Goal: Task Accomplishment & Management: Complete application form

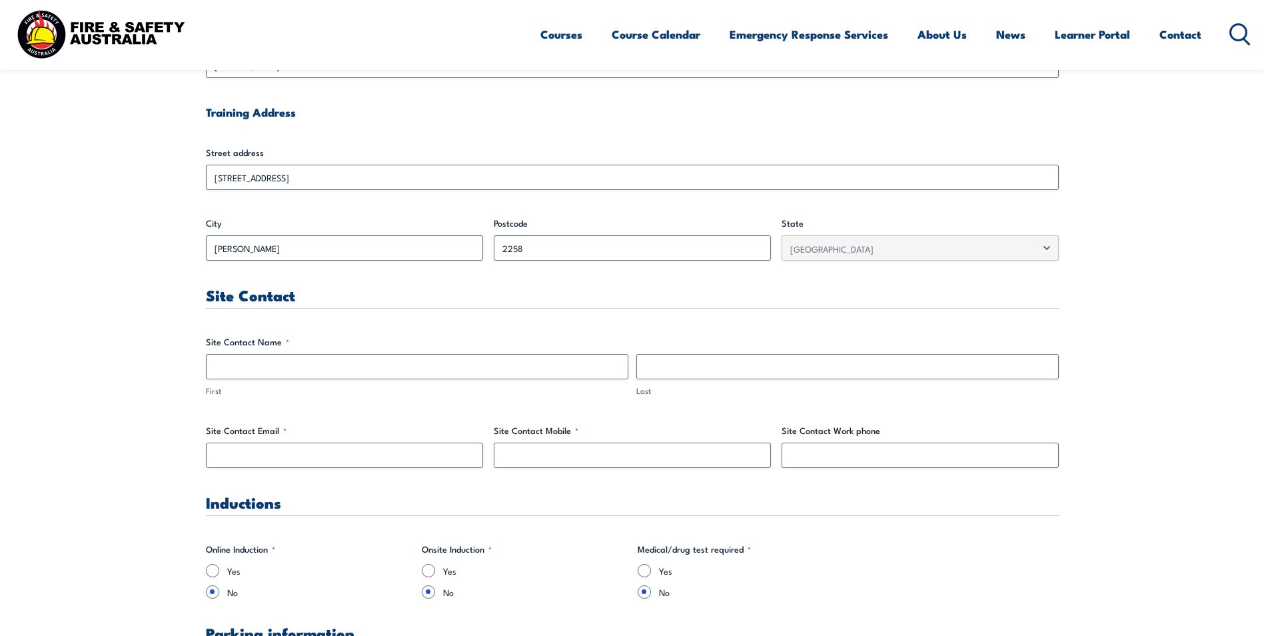
scroll to position [541, 0]
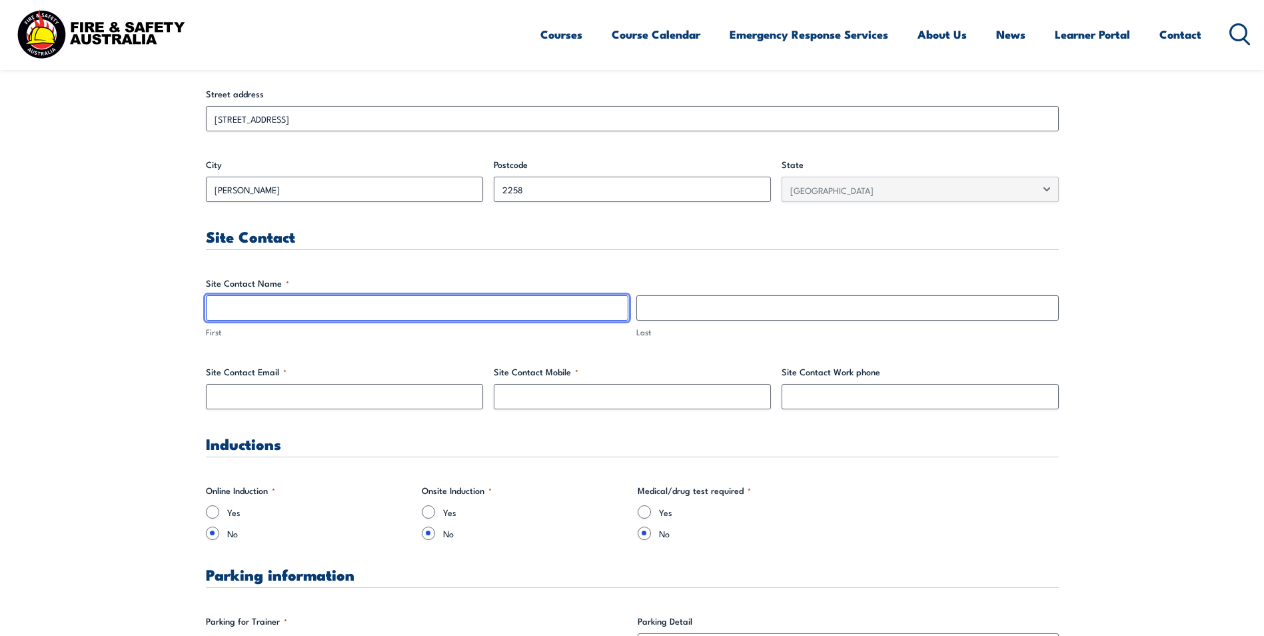
click at [460, 306] on input "First" at bounding box center [417, 307] width 423 height 25
click at [277, 305] on input "First" at bounding box center [417, 307] width 423 height 25
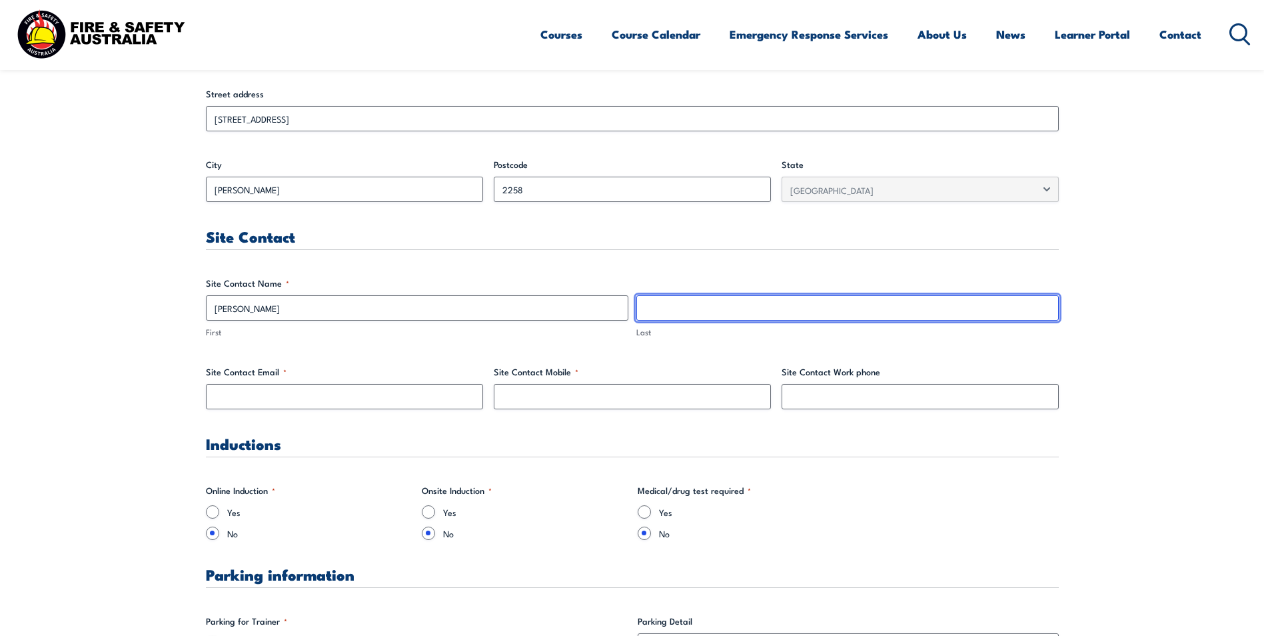
click at [652, 313] on input "Last" at bounding box center [847, 307] width 423 height 25
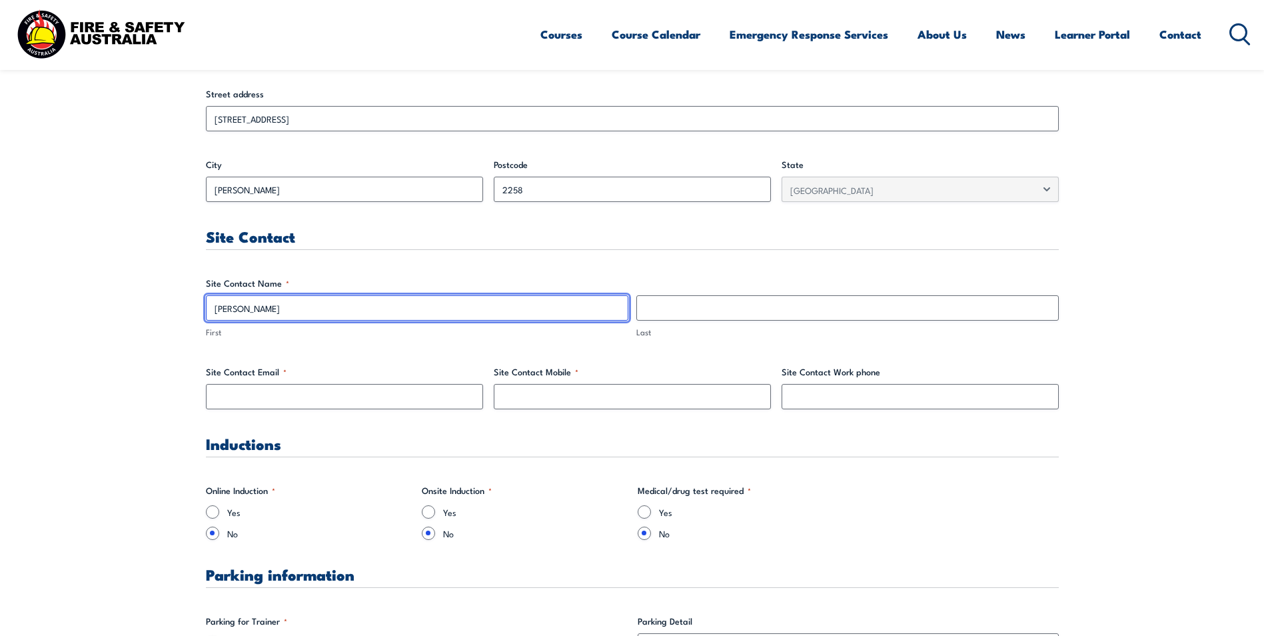
click at [295, 301] on input "[PERSON_NAME]" at bounding box center [417, 307] width 423 height 25
type input "[PERSON_NAME]"
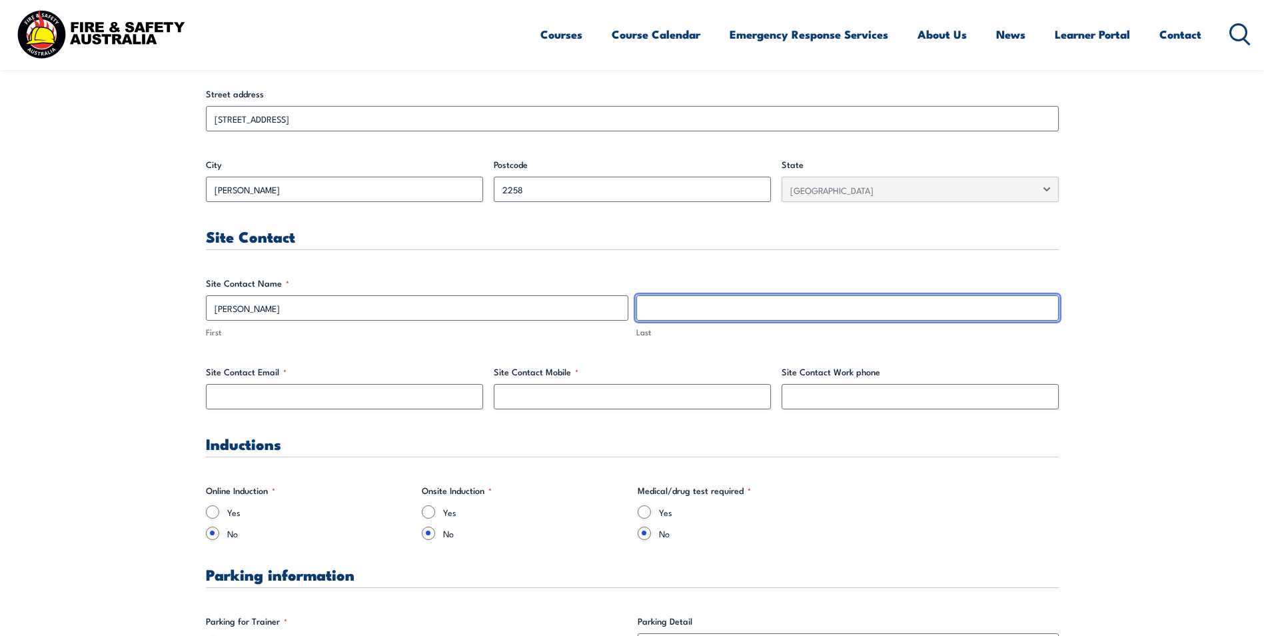
click at [657, 309] on input "Last" at bounding box center [847, 307] width 423 height 25
paste input "[PERSON_NAME]"
type input "[PERSON_NAME]"
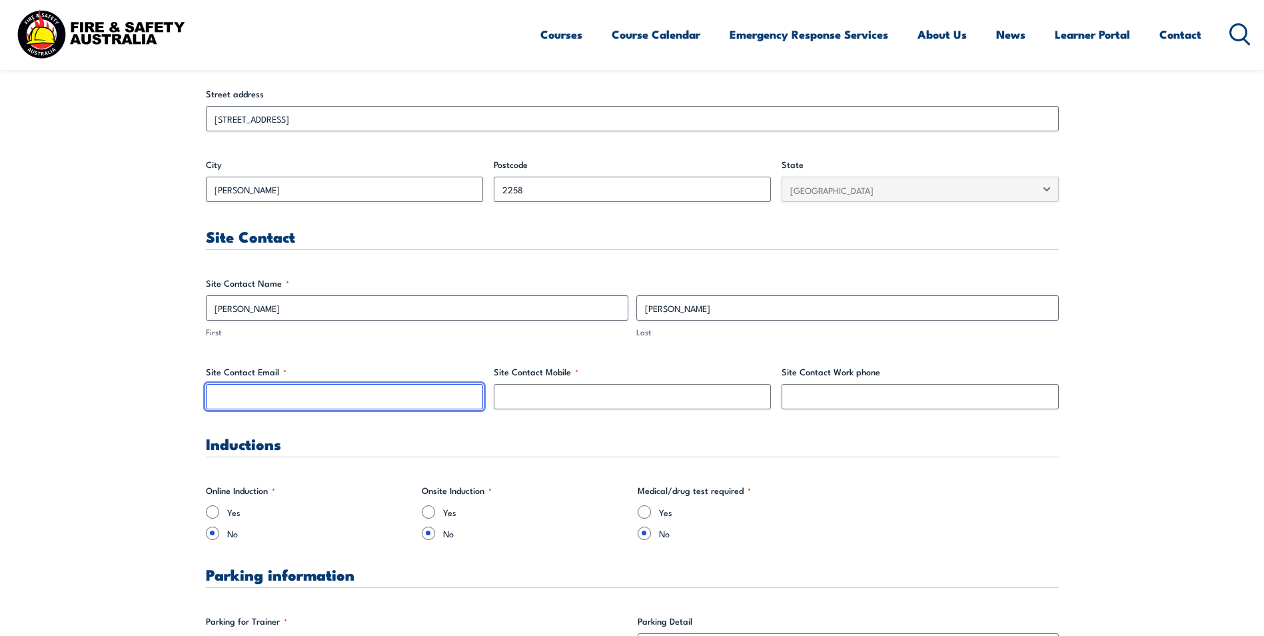
click at [241, 396] on input "Site Contact Email *" at bounding box center [344, 396] width 277 height 25
paste input "[PERSON_NAME][EMAIL_ADDRESS][PERSON_NAME][DOMAIN_NAME]"
type input "[PERSON_NAME][EMAIL_ADDRESS][PERSON_NAME][DOMAIN_NAME]"
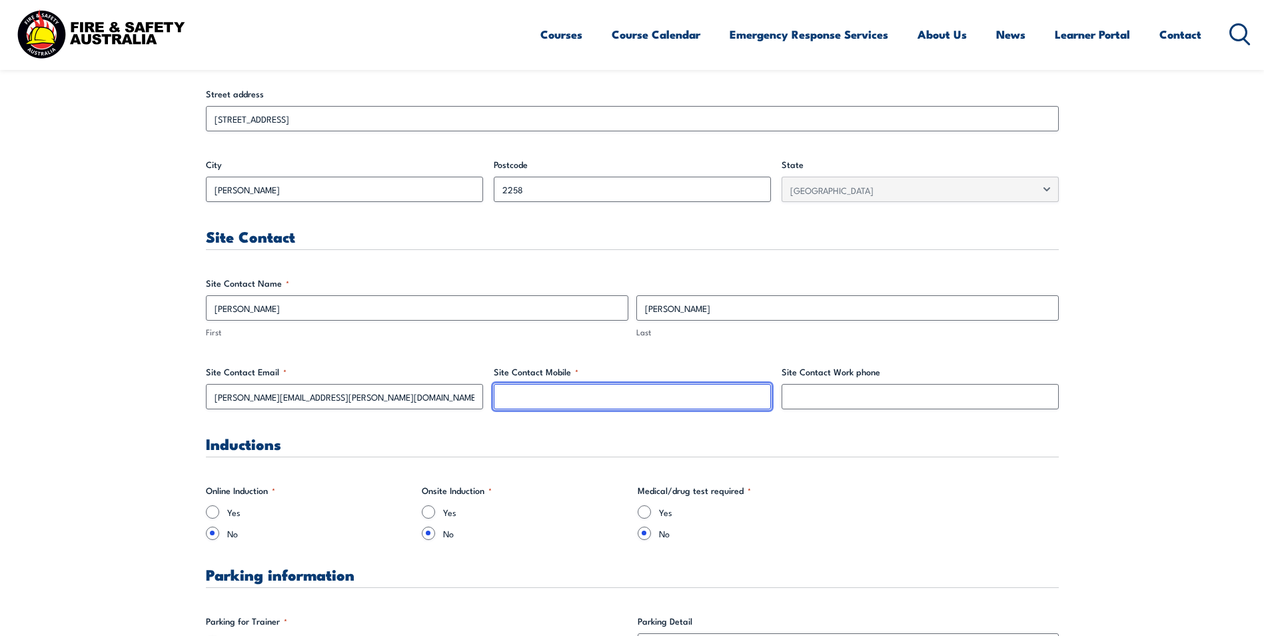
click at [588, 401] on input "Site Contact Mobile *" at bounding box center [632, 396] width 277 height 25
click at [539, 398] on input "Site Contact Mobile *" at bounding box center [632, 396] width 277 height 25
type input "0491793694"
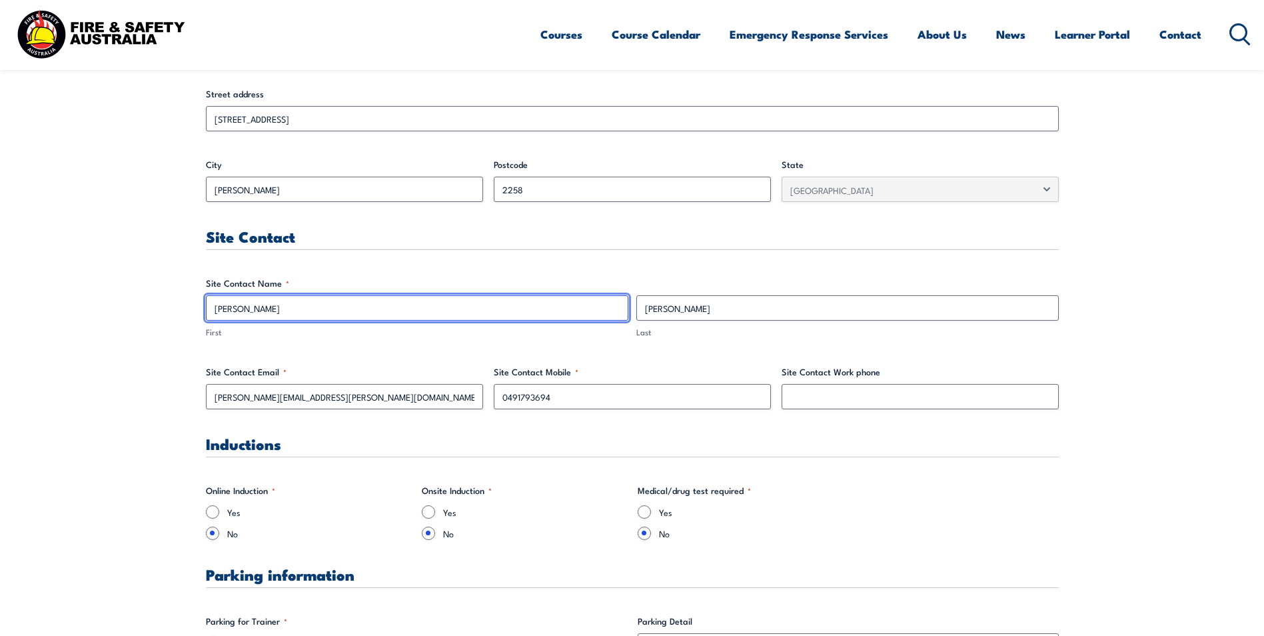
drag, startPoint x: 243, startPoint y: 309, endPoint x: 211, endPoint y: 310, distance: 32.7
click at [207, 308] on input "[PERSON_NAME]" at bounding box center [417, 307] width 423 height 25
type input "[PERSON_NAME]"
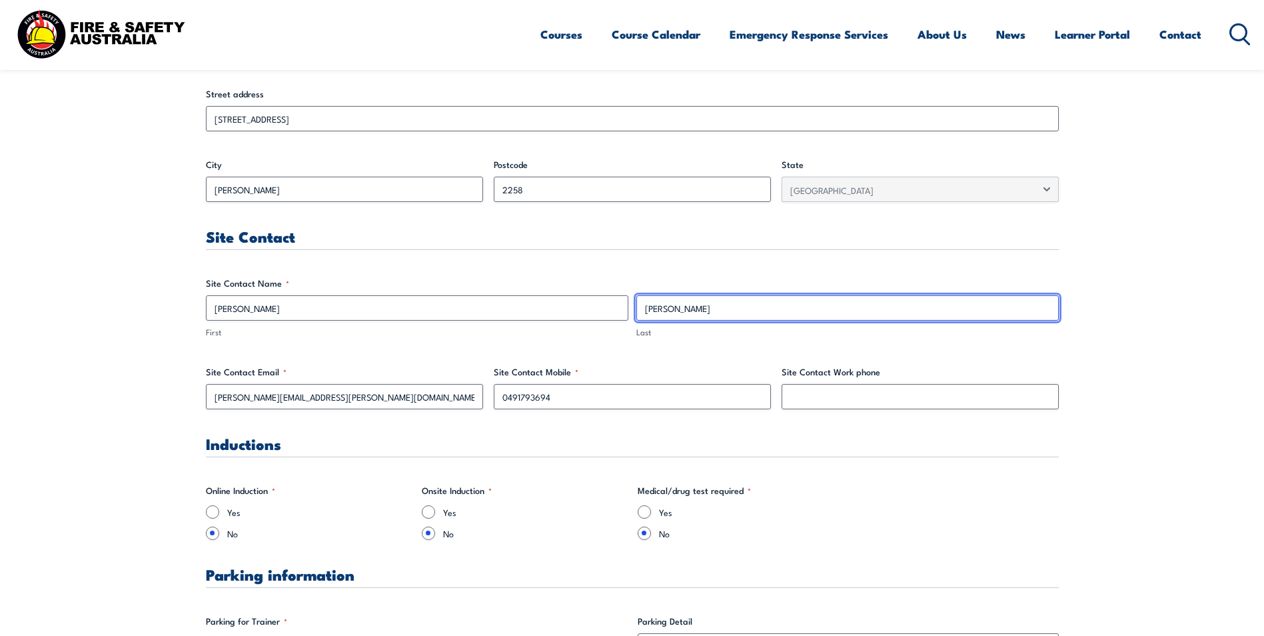
drag, startPoint x: 697, startPoint y: 311, endPoint x: 626, endPoint y: 311, distance: 71.3
click at [626, 311] on div "[PERSON_NAME] First [PERSON_NAME] Last" at bounding box center [632, 316] width 861 height 43
type input "[PERSON_NAME]"
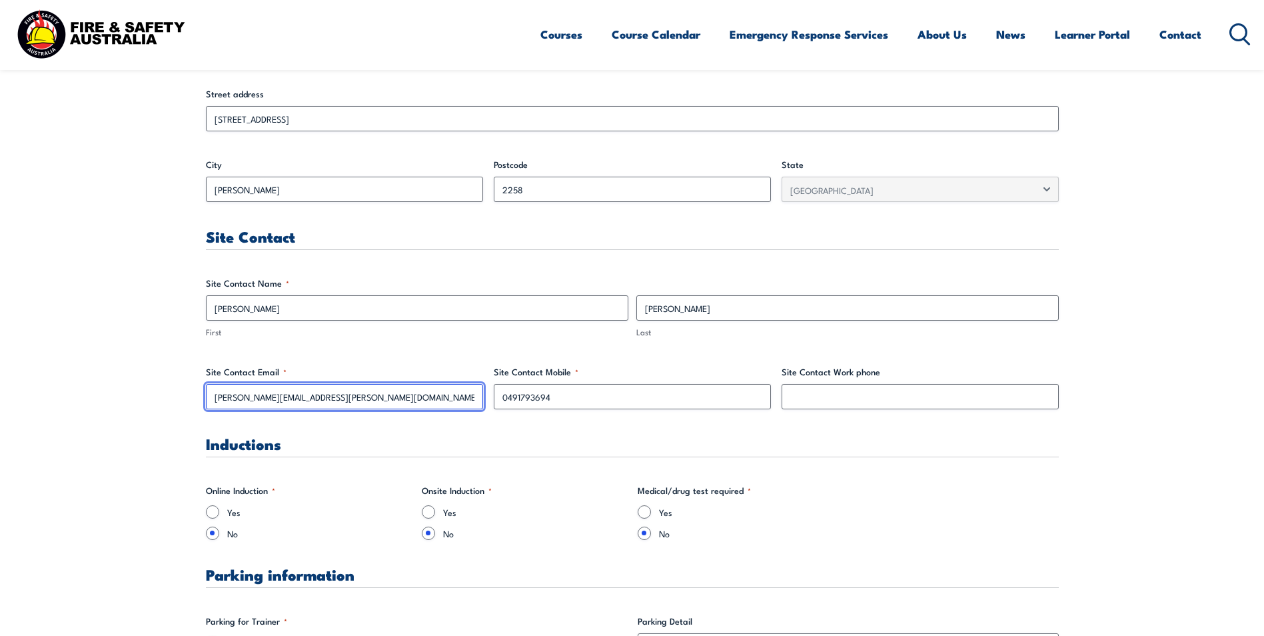
click at [323, 395] on input "[PERSON_NAME][EMAIL_ADDRESS][PERSON_NAME][DOMAIN_NAME]" at bounding box center [344, 396] width 277 height 25
drag, startPoint x: 323, startPoint y: 395, endPoint x: 204, endPoint y: 405, distance: 119.1
drag, startPoint x: 255, startPoint y: 396, endPoint x: 216, endPoint y: 393, distance: 39.4
click at [216, 393] on input "G" at bounding box center [344, 396] width 277 height 25
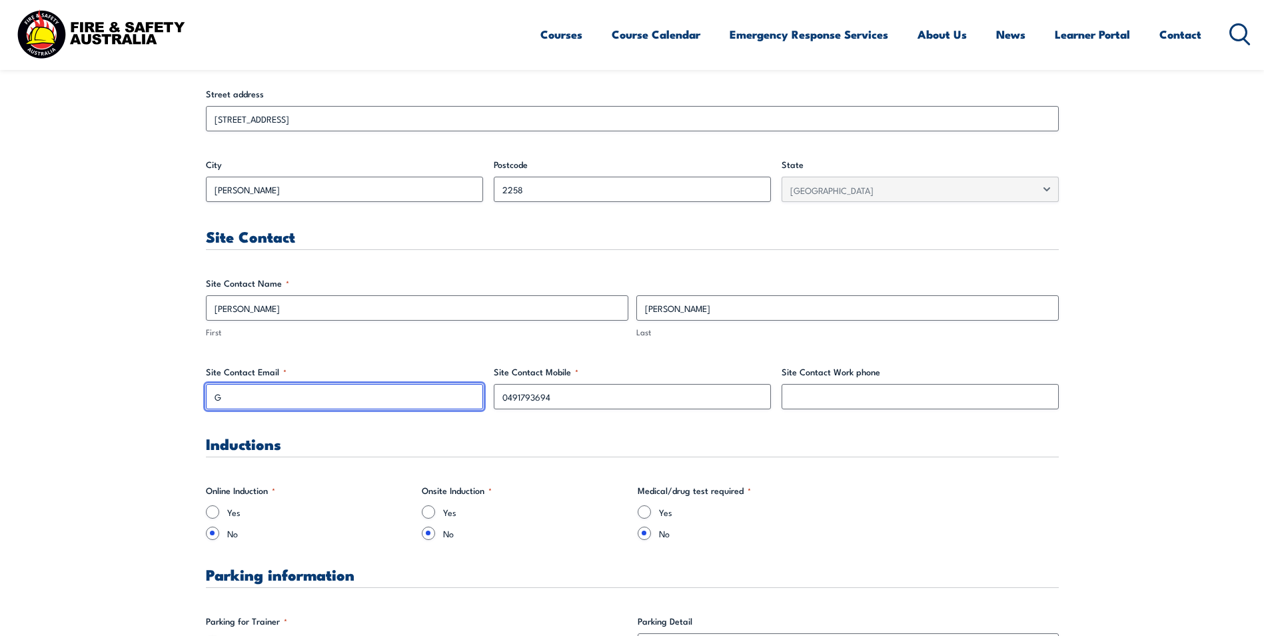
paste input "[PERSON_NAME][EMAIL_ADDRESS][PERSON_NAME][DOMAIN_NAME]"
type input "[PERSON_NAME][EMAIL_ADDRESS][PERSON_NAME][DOMAIN_NAME]"
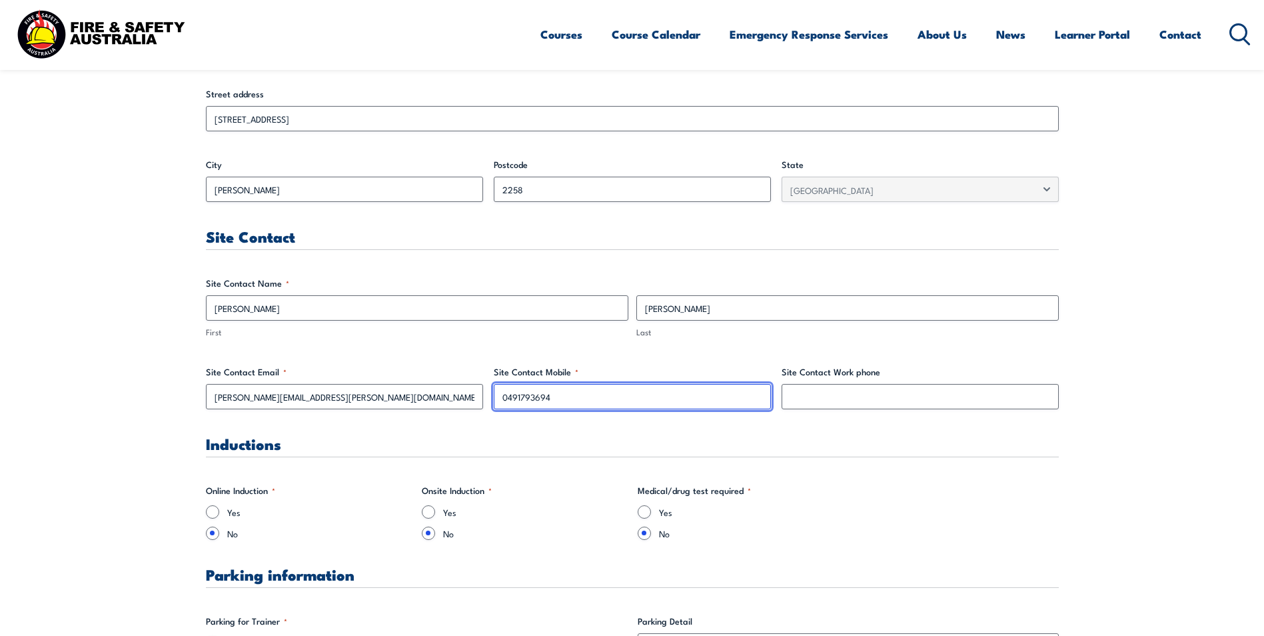
click at [572, 398] on input "0491793694" at bounding box center [632, 396] width 277 height 25
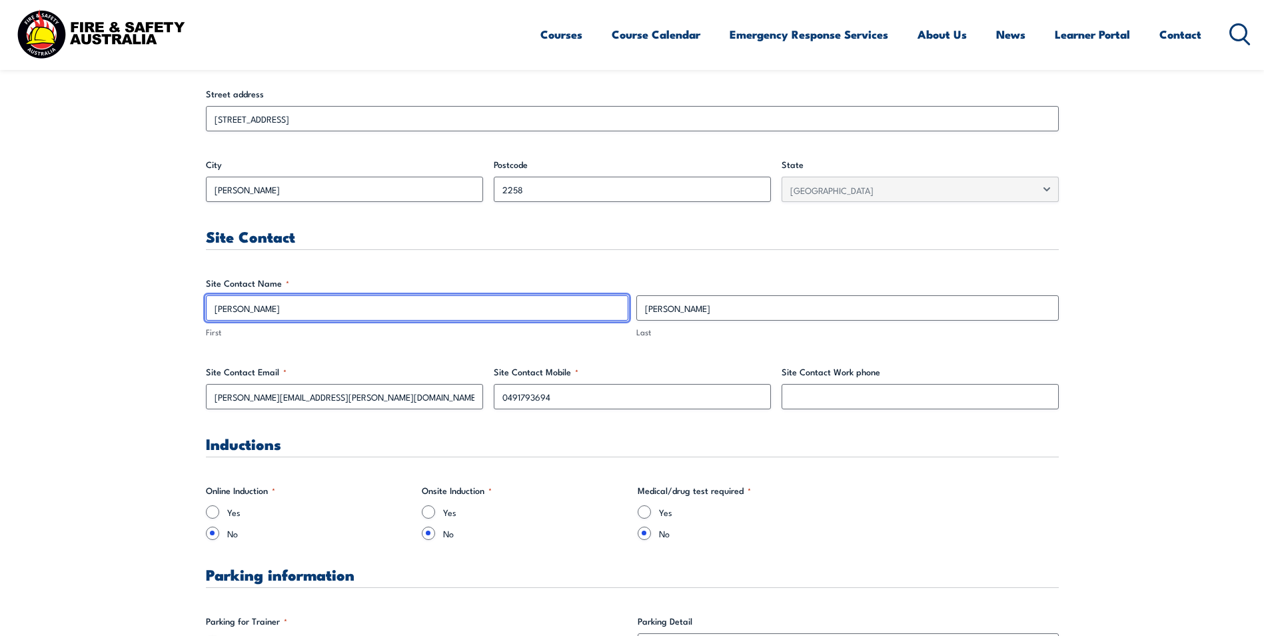
click at [253, 310] on input "[PERSON_NAME]" at bounding box center [417, 307] width 423 height 25
type input "[PERSON_NAME]"
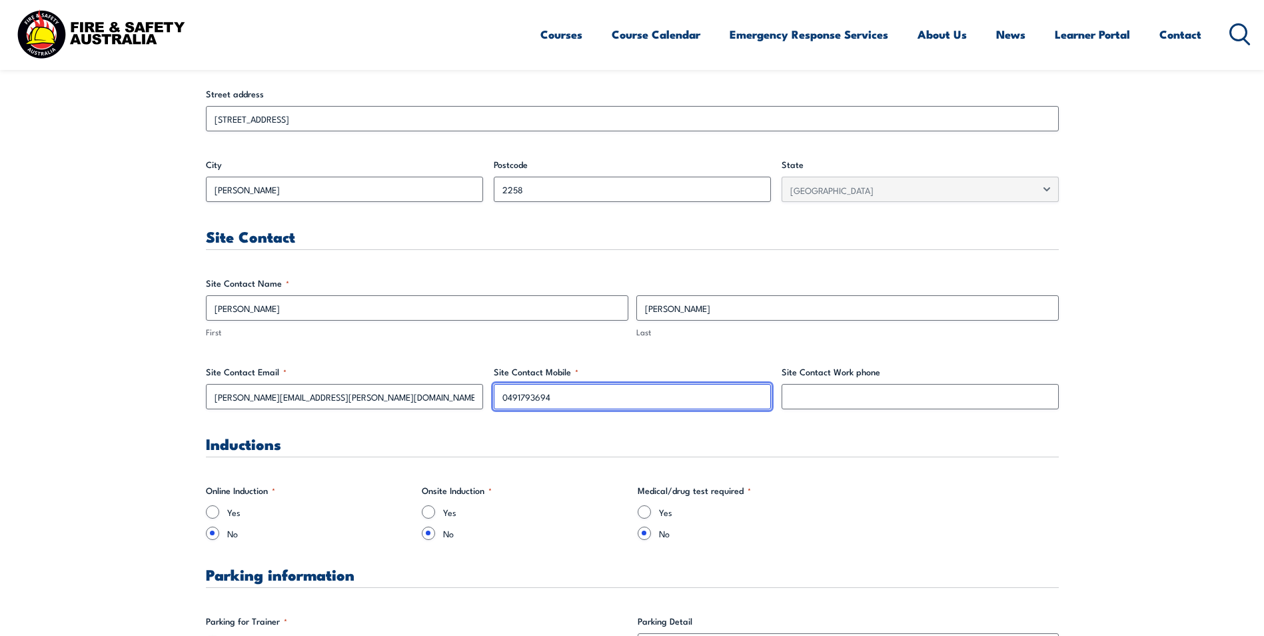
drag, startPoint x: 573, startPoint y: 397, endPoint x: 497, endPoint y: 397, distance: 76.0
click at [497, 397] on input "0491793694" at bounding box center [632, 396] width 277 height 25
click at [533, 397] on input "0419124272" at bounding box center [632, 396] width 277 height 25
click at [519, 393] on input "0419124 272" at bounding box center [632, 396] width 277 height 25
type input "0419 124 272"
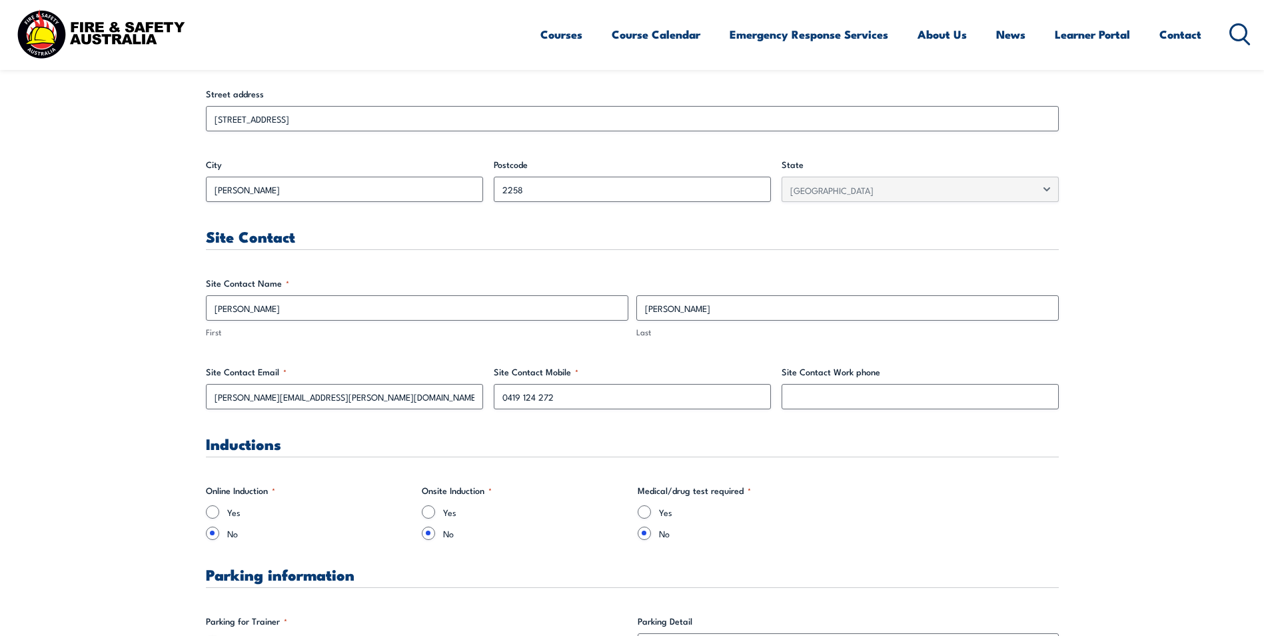
click at [1014, 436] on h3 "Inductions" at bounding box center [632, 443] width 853 height 15
click at [433, 513] on input "Yes" at bounding box center [428, 511] width 13 height 13
radio input "true"
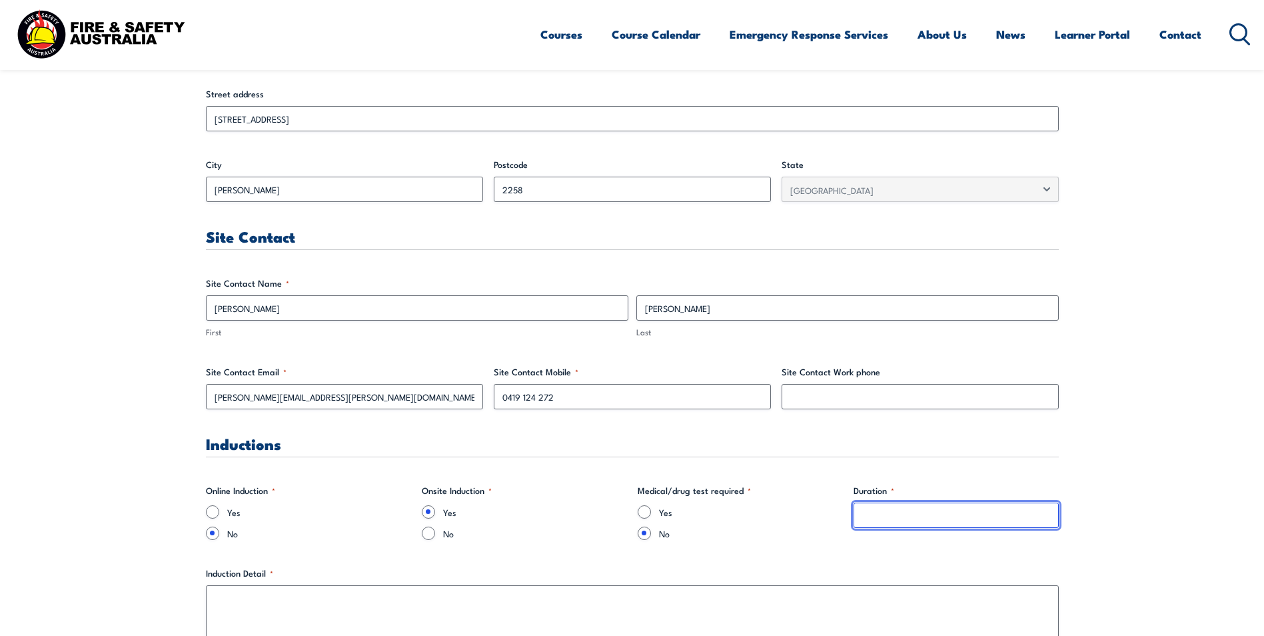
click at [890, 510] on input "Duration *" at bounding box center [956, 515] width 205 height 25
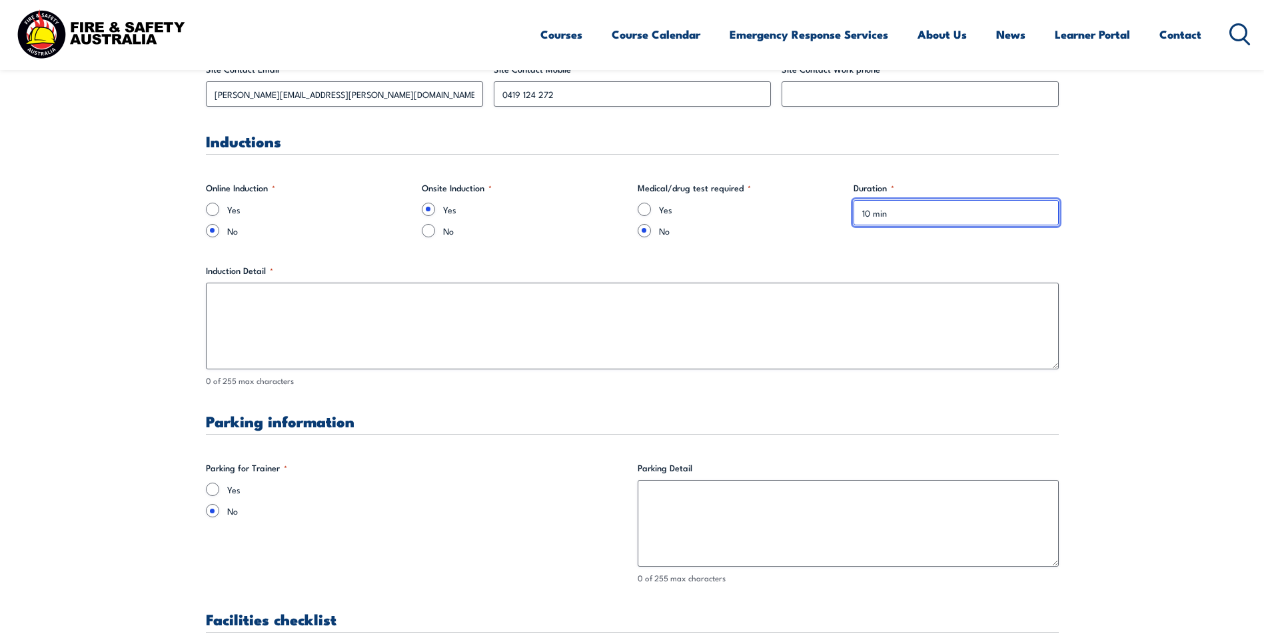
scroll to position [874, 0]
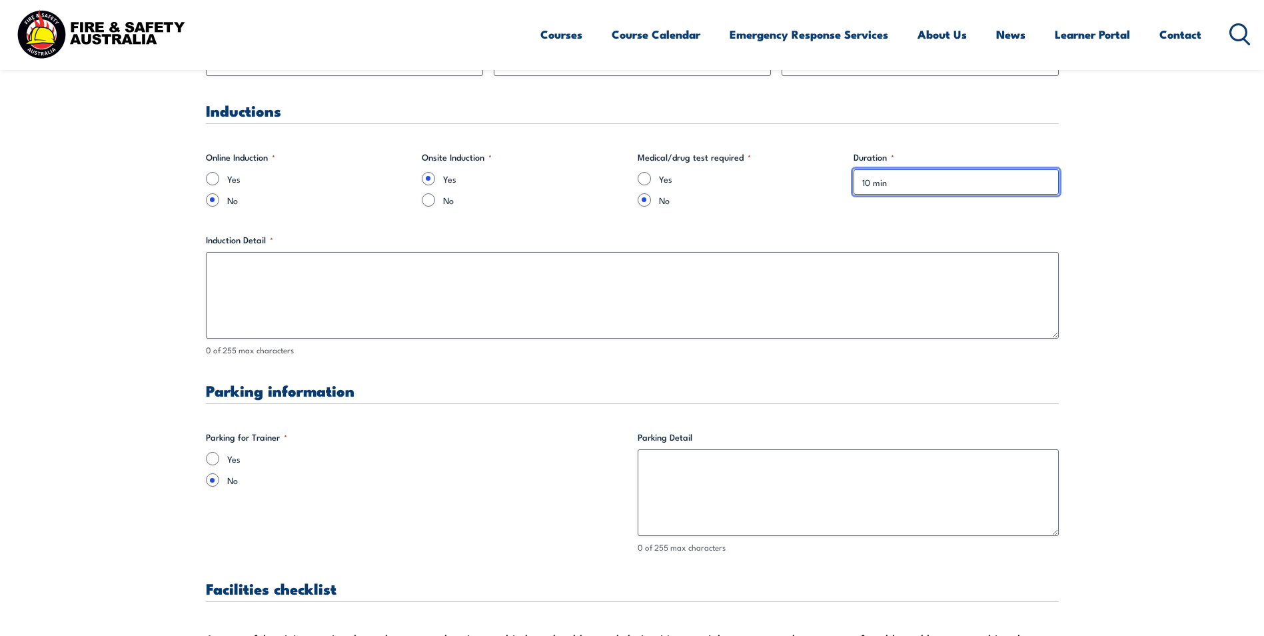
type input "10 min"
click at [214, 461] on input "Yes" at bounding box center [212, 458] width 13 height 13
radio input "true"
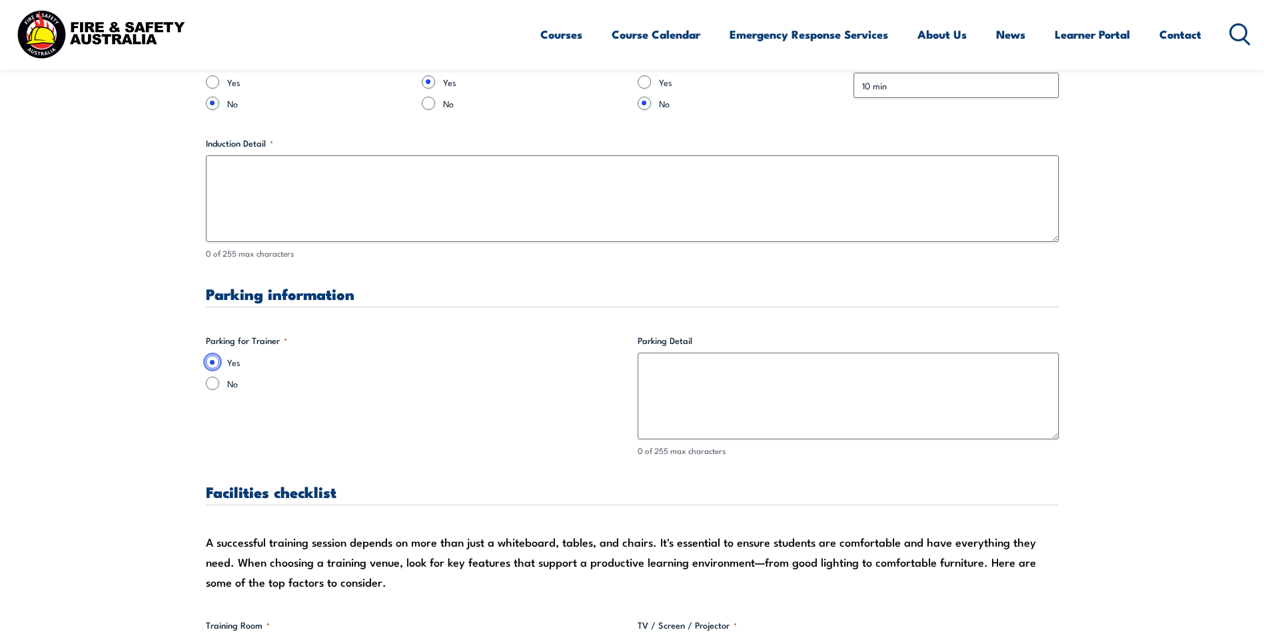
scroll to position [1008, 0]
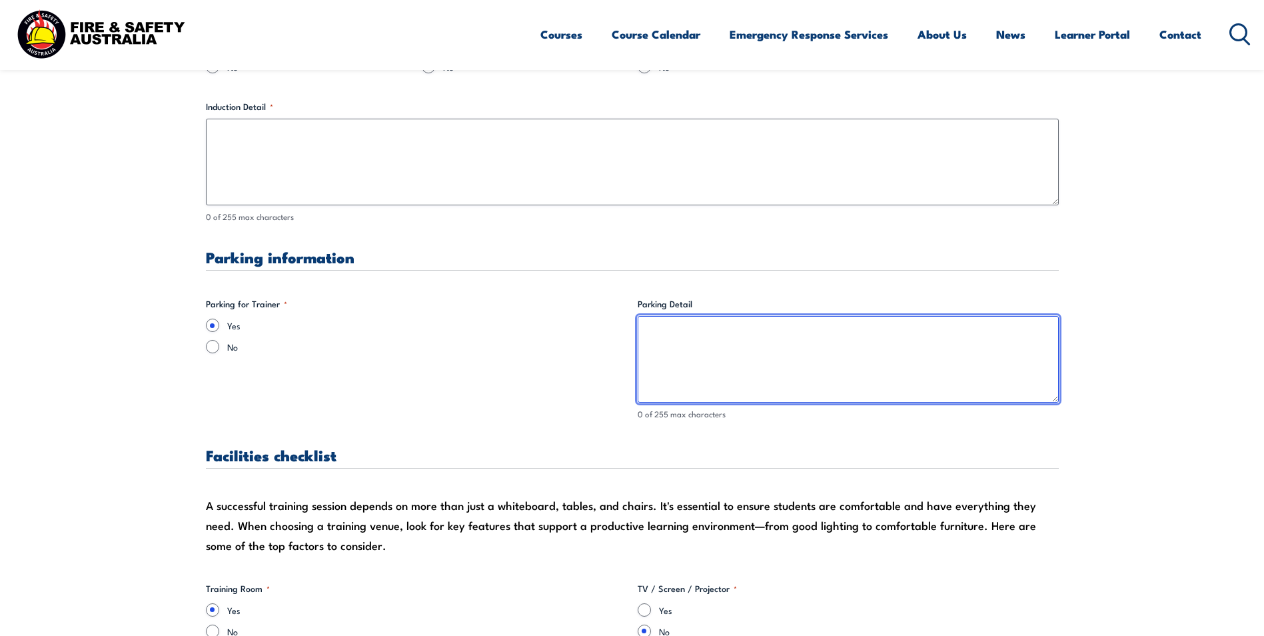
click at [656, 335] on textarea "Parking Detail" at bounding box center [848, 359] width 421 height 87
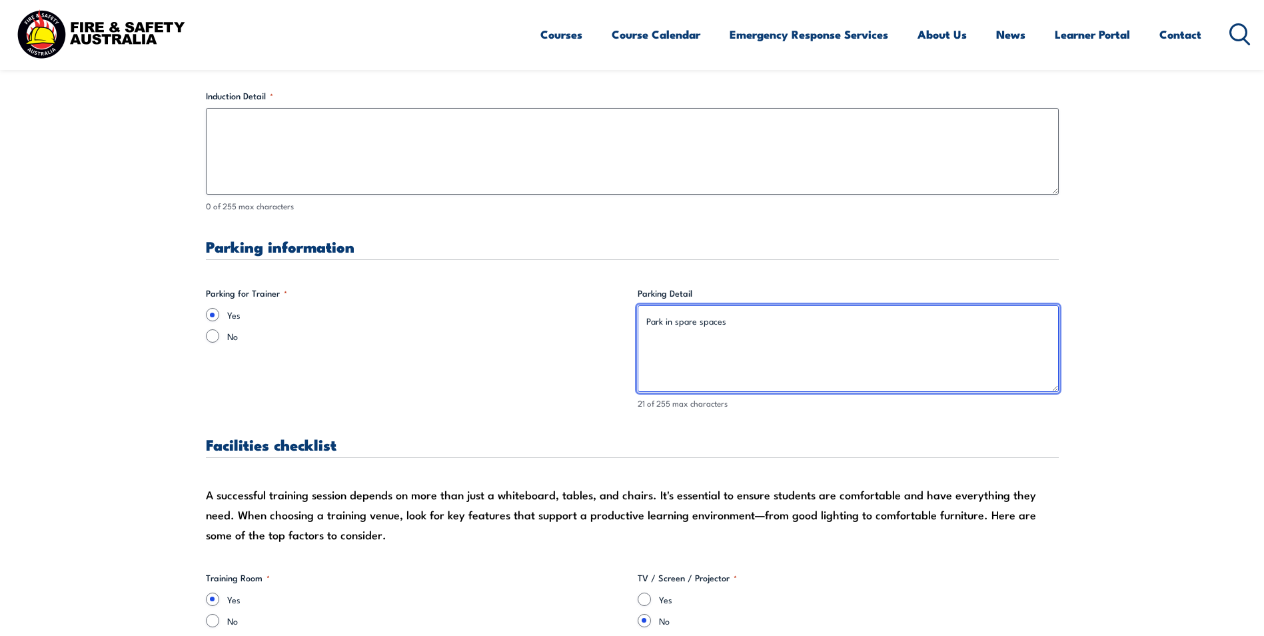
scroll to position [1141, 0]
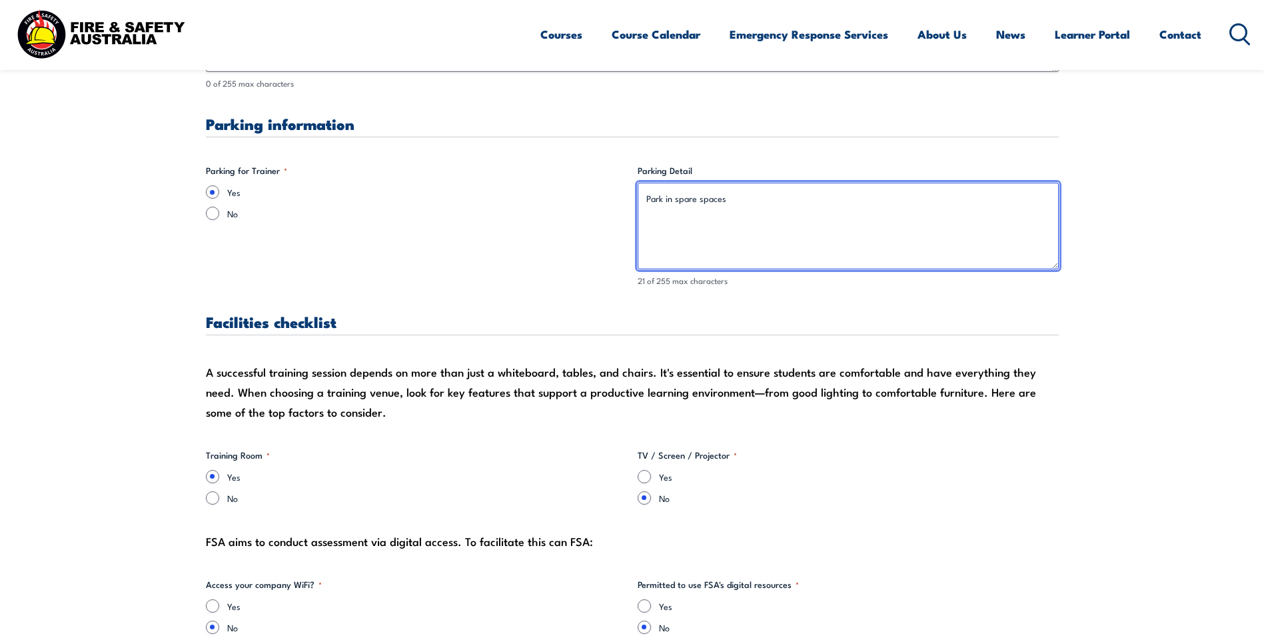
type textarea "Park in spare spaces"
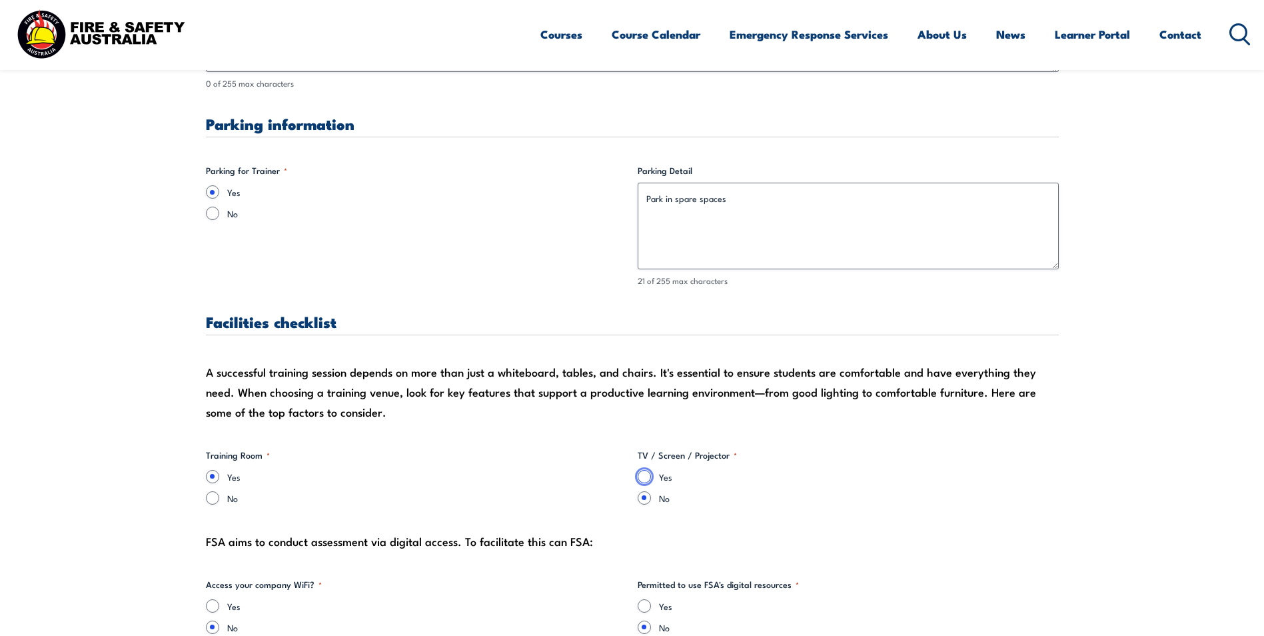
click at [646, 471] on input "Yes" at bounding box center [644, 476] width 13 height 13
radio input "true"
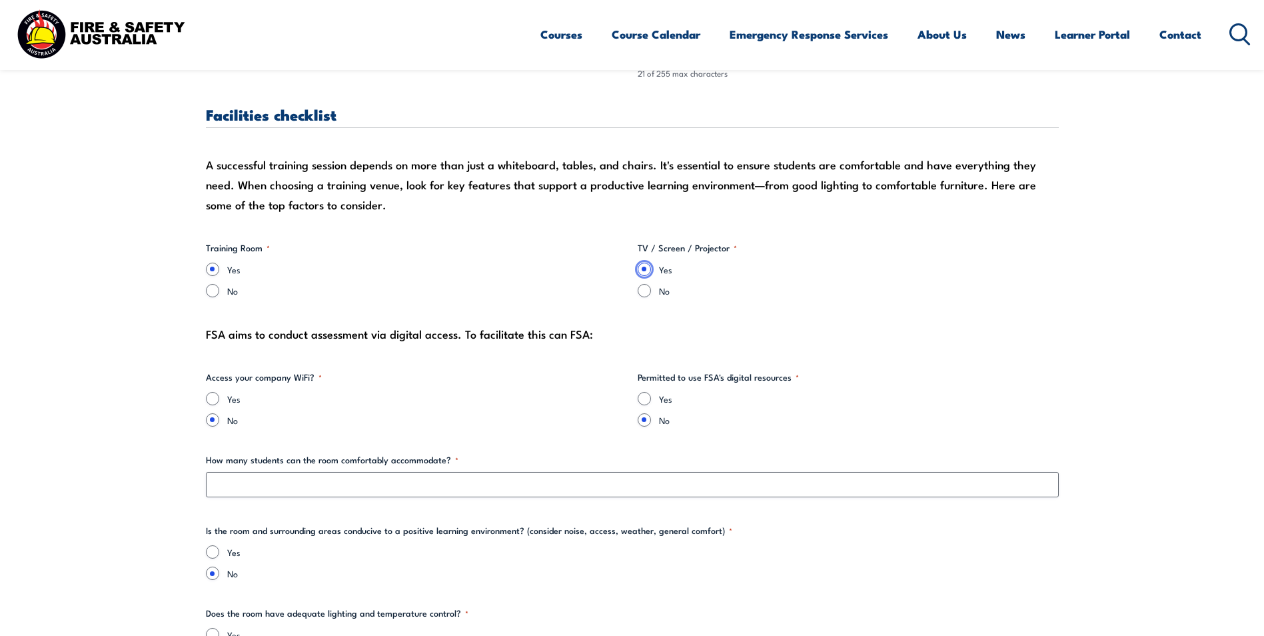
scroll to position [1408, 0]
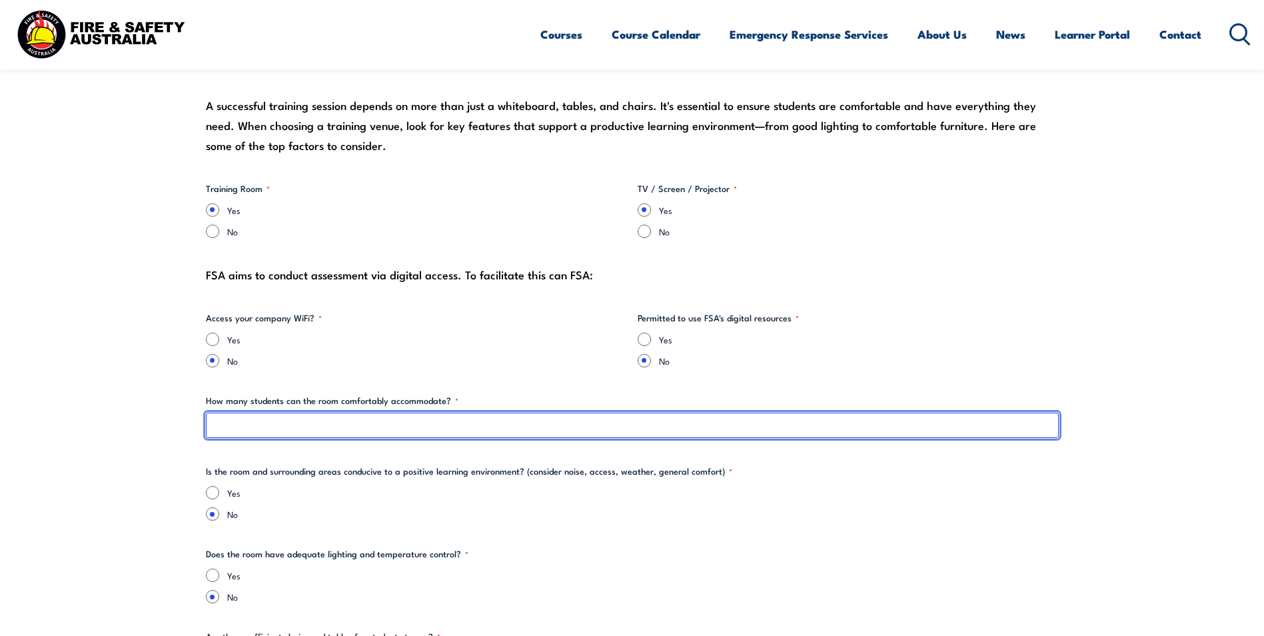
click at [227, 427] on input "How many students can the room comfortably accommodate? *" at bounding box center [632, 425] width 853 height 25
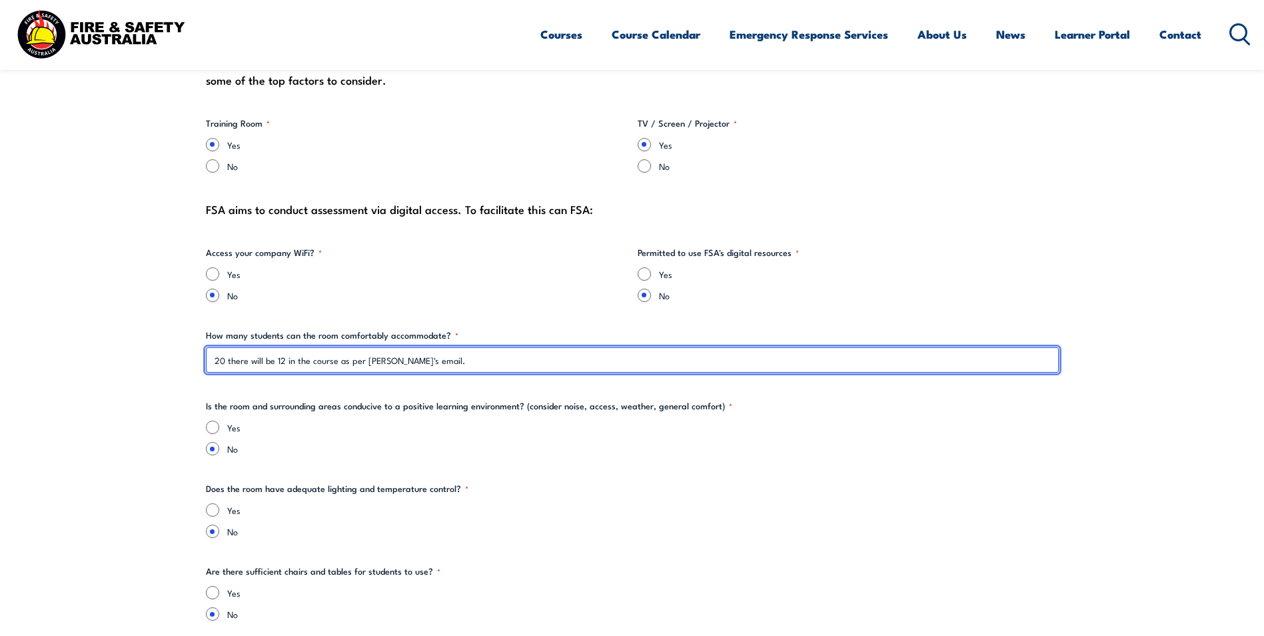
scroll to position [1474, 0]
type input "20 there will be 12 in the course as per [PERSON_NAME]'s email."
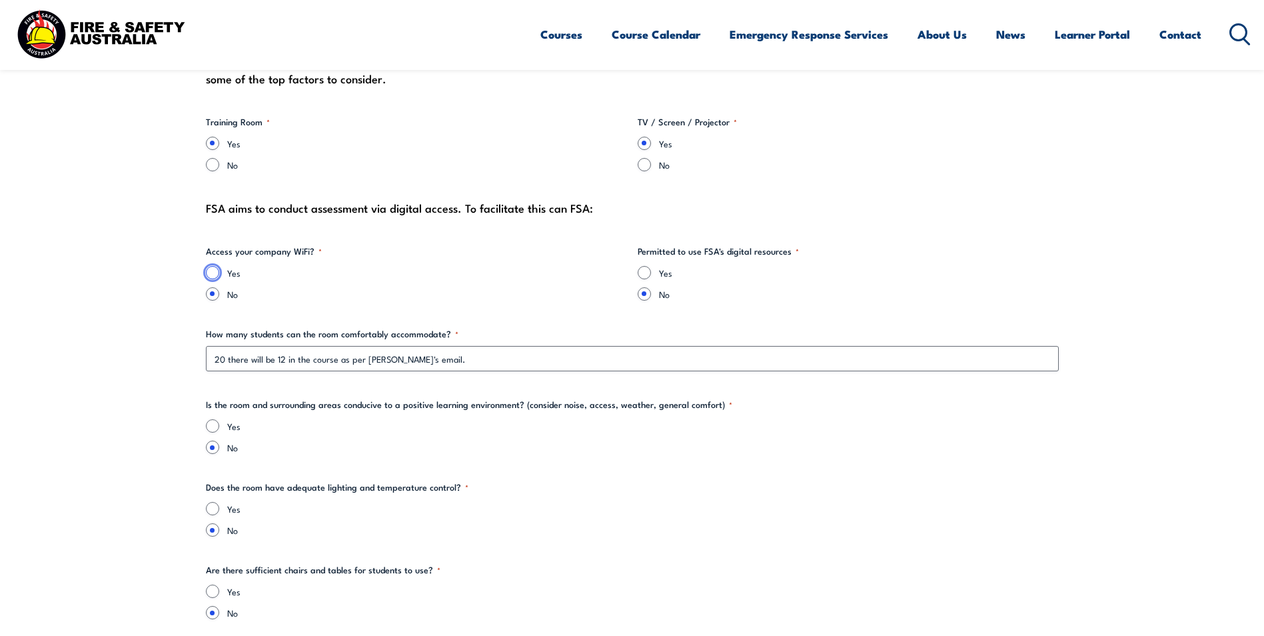
click at [215, 271] on input "Yes" at bounding box center [212, 272] width 13 height 13
radio input "true"
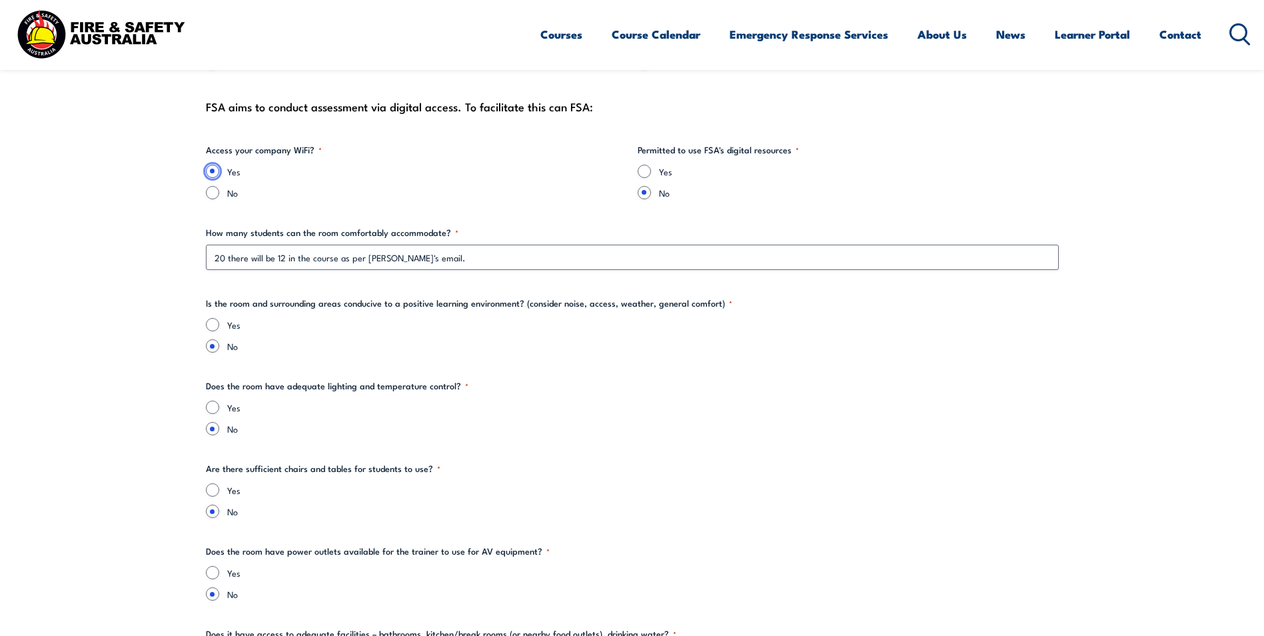
scroll to position [1608, 0]
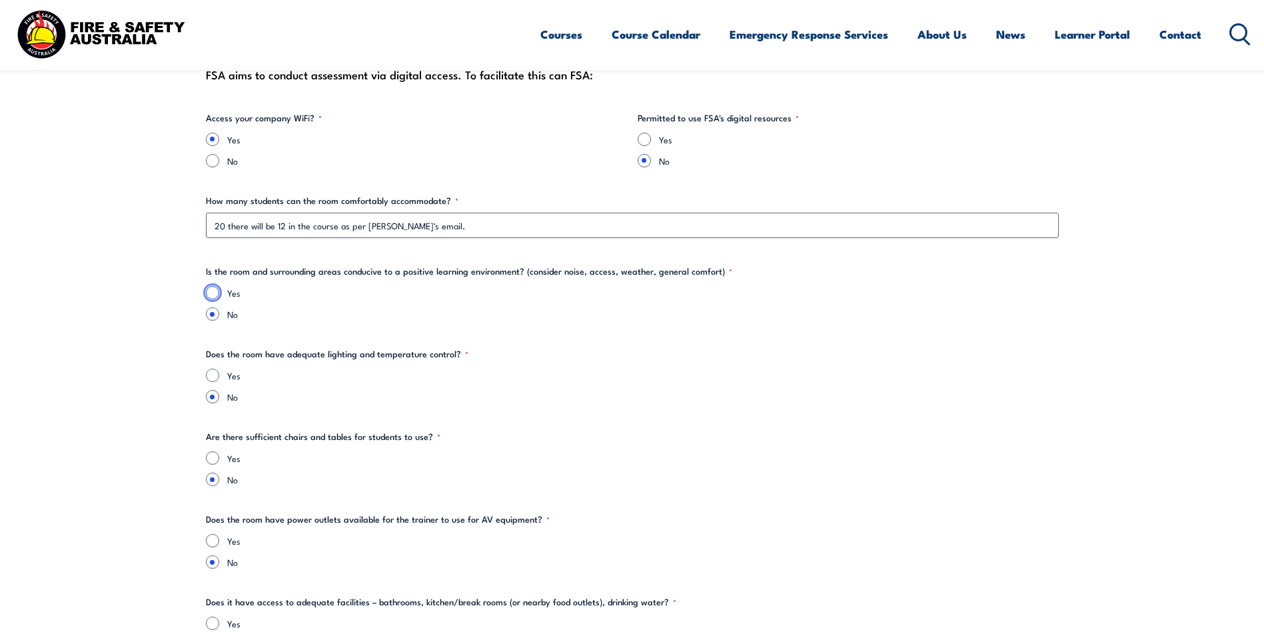
click at [211, 295] on input "Yes" at bounding box center [212, 292] width 13 height 13
radio input "true"
click at [211, 375] on input "Yes" at bounding box center [212, 375] width 13 height 13
radio input "true"
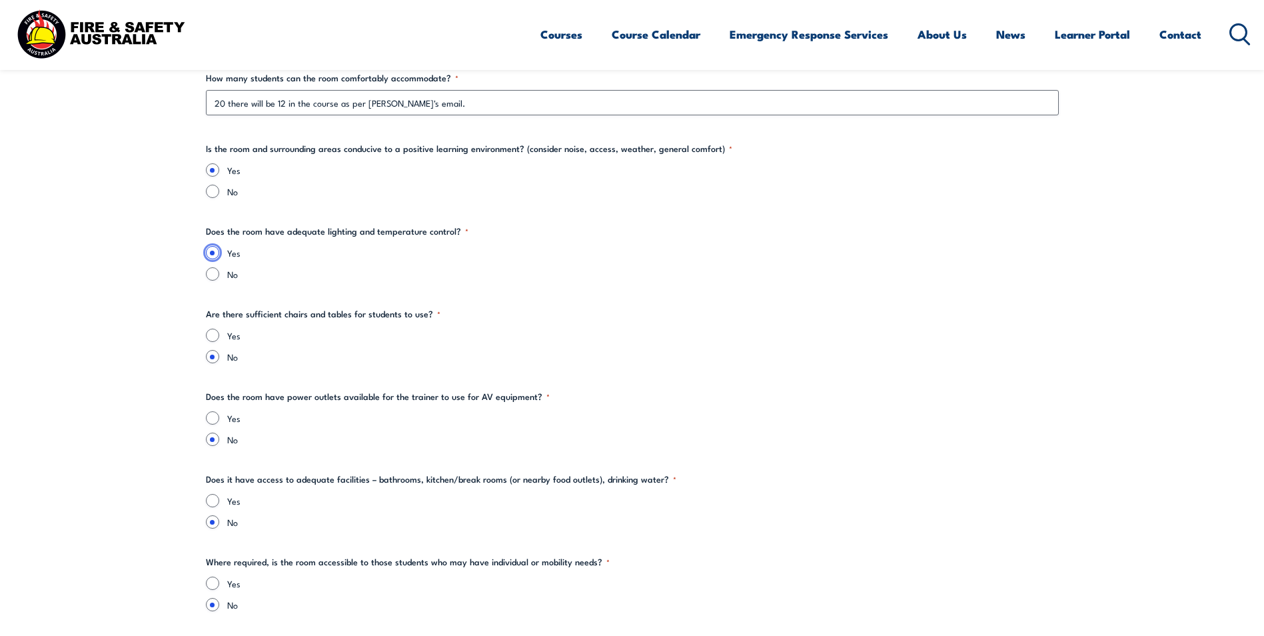
scroll to position [1741, 0]
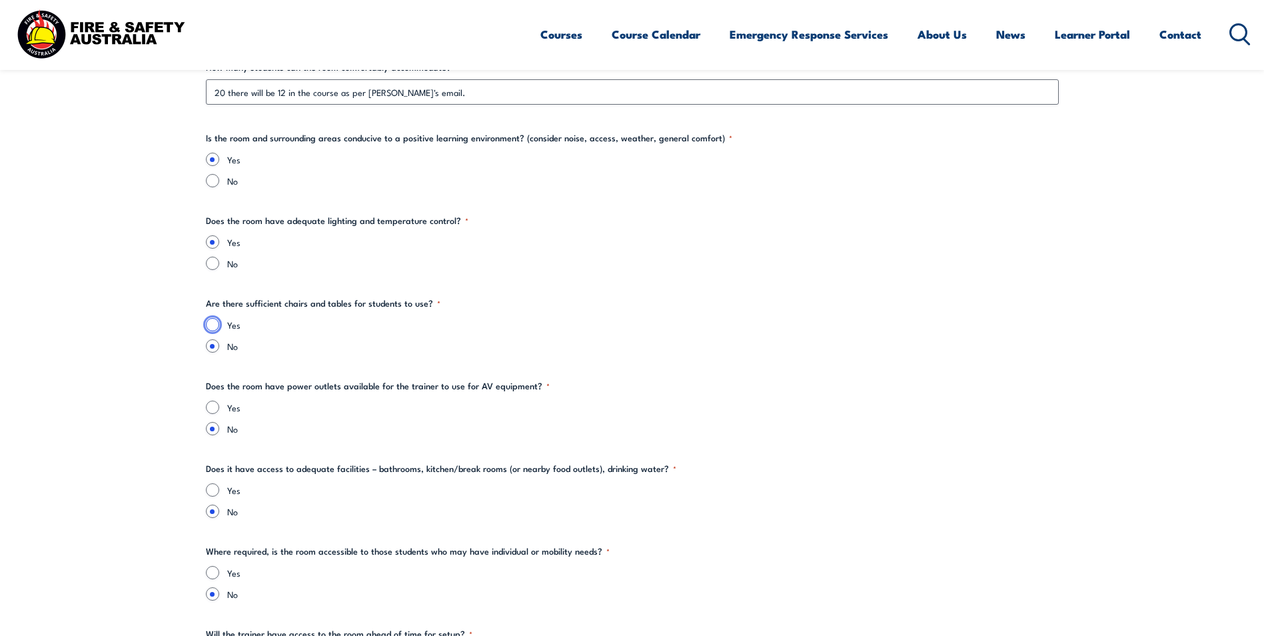
click at [213, 327] on input "Yes" at bounding box center [212, 324] width 13 height 13
radio input "true"
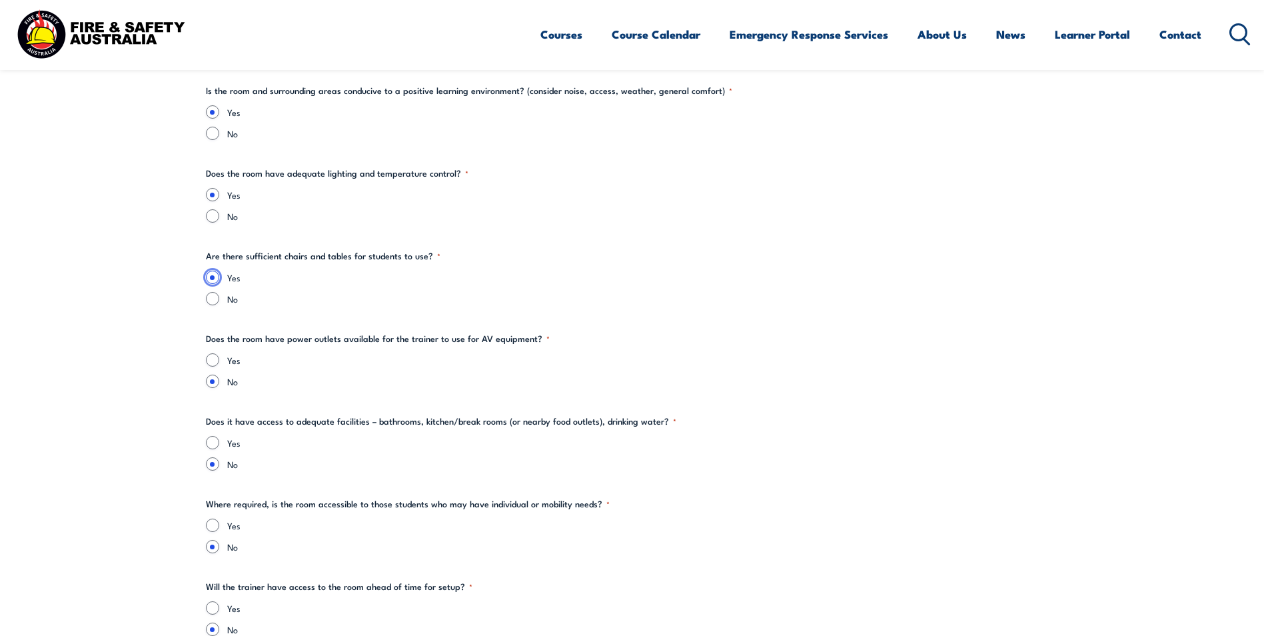
scroll to position [1874, 0]
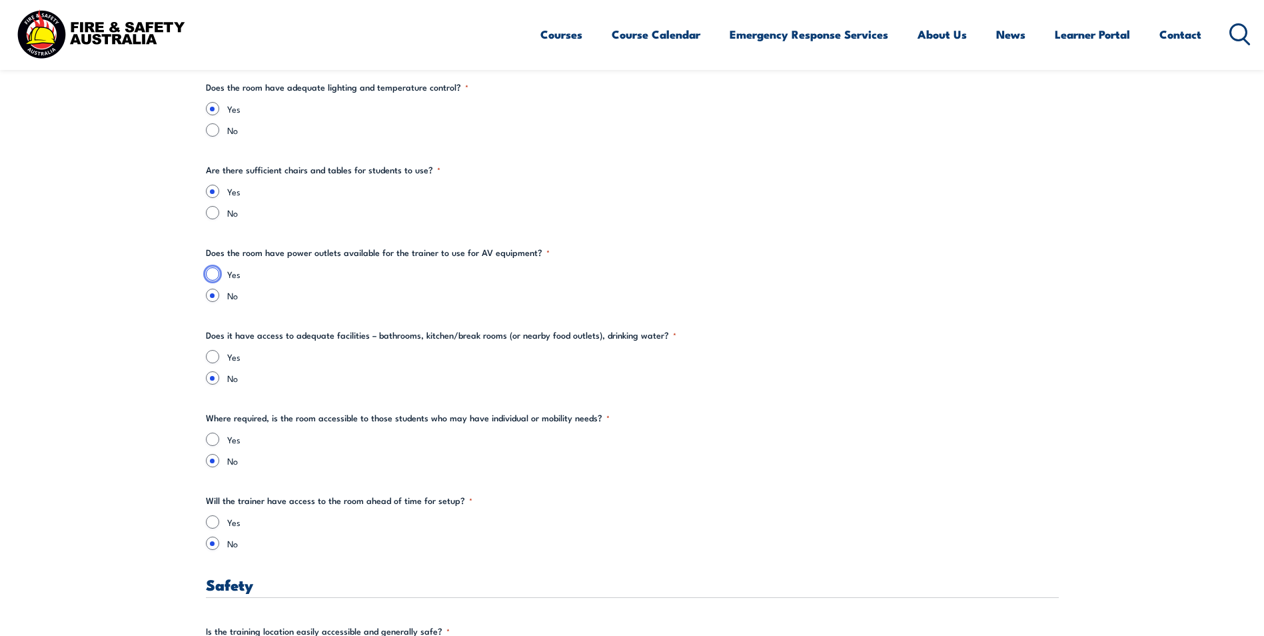
click at [208, 275] on input "Yes" at bounding box center [212, 273] width 13 height 13
radio input "true"
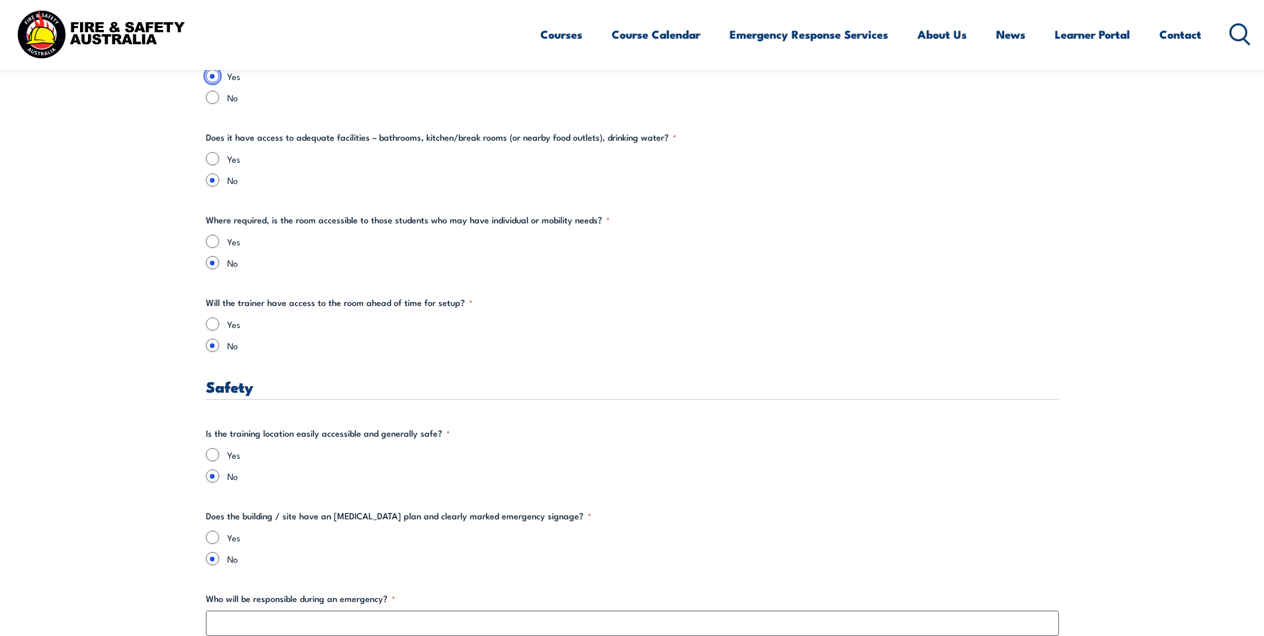
scroll to position [2074, 0]
click at [210, 155] on input "Yes" at bounding box center [212, 156] width 13 height 13
radio input "true"
click at [210, 241] on input "Yes" at bounding box center [212, 239] width 13 height 13
radio input "true"
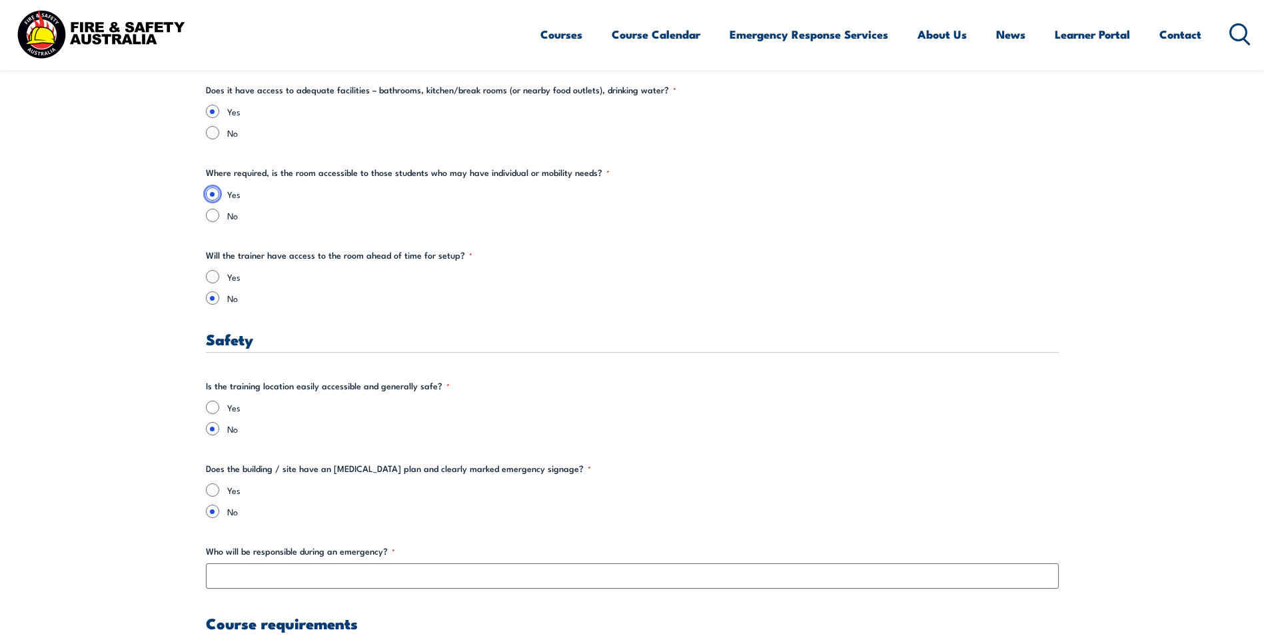
scroll to position [2207, 0]
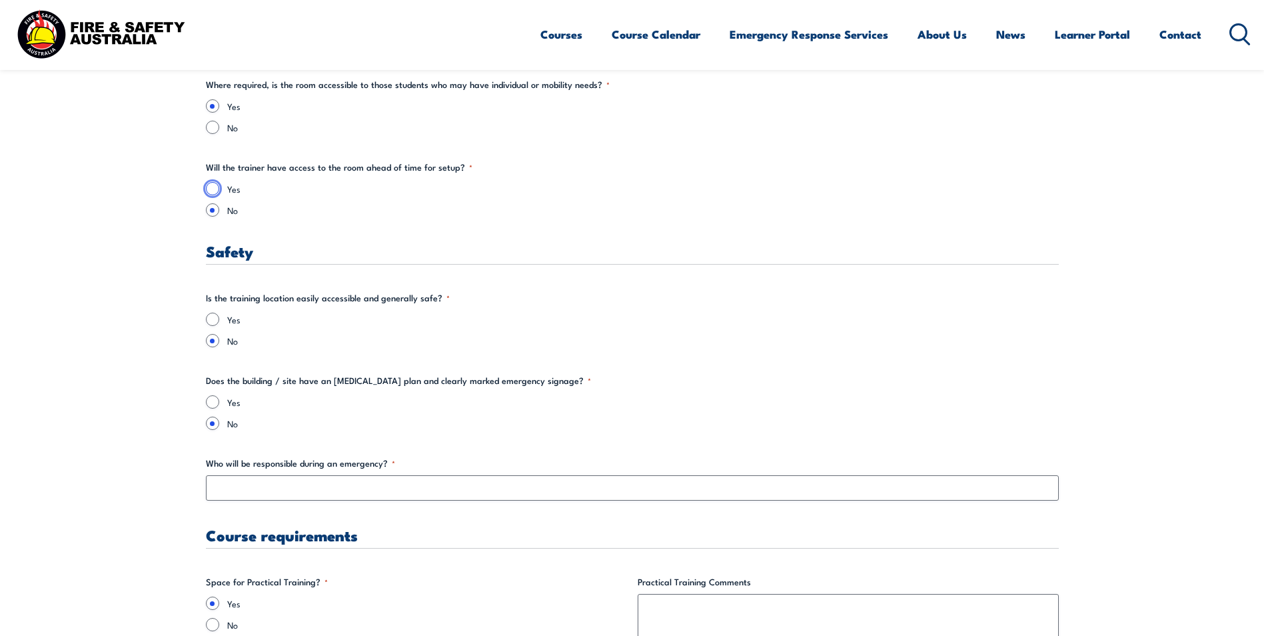
click at [215, 191] on input "Yes" at bounding box center [212, 188] width 13 height 13
radio input "true"
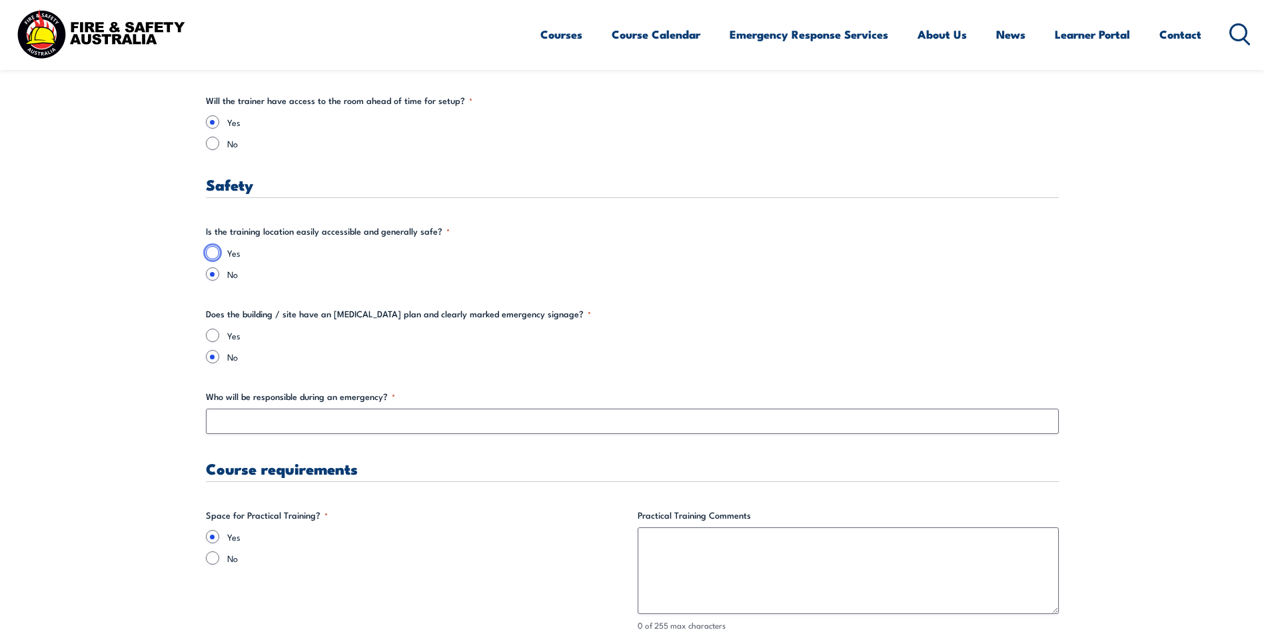
click at [217, 249] on input "Yes" at bounding box center [212, 252] width 13 height 13
radio input "true"
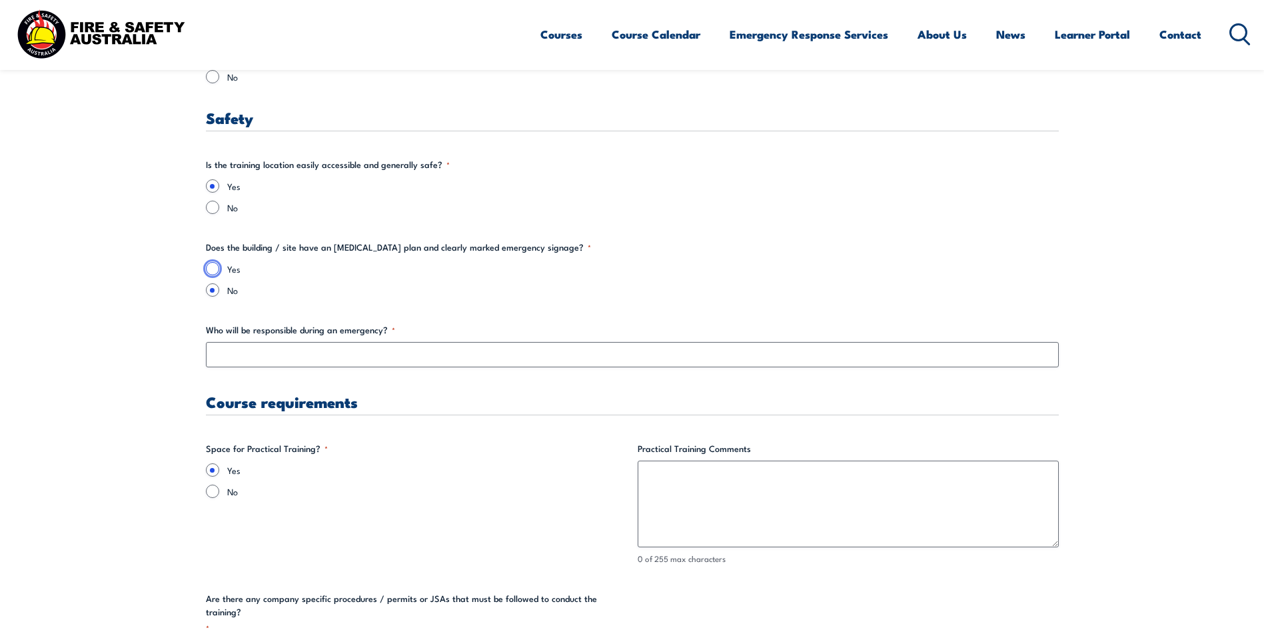
click at [212, 268] on input "Yes" at bounding box center [212, 268] width 13 height 13
radio input "true"
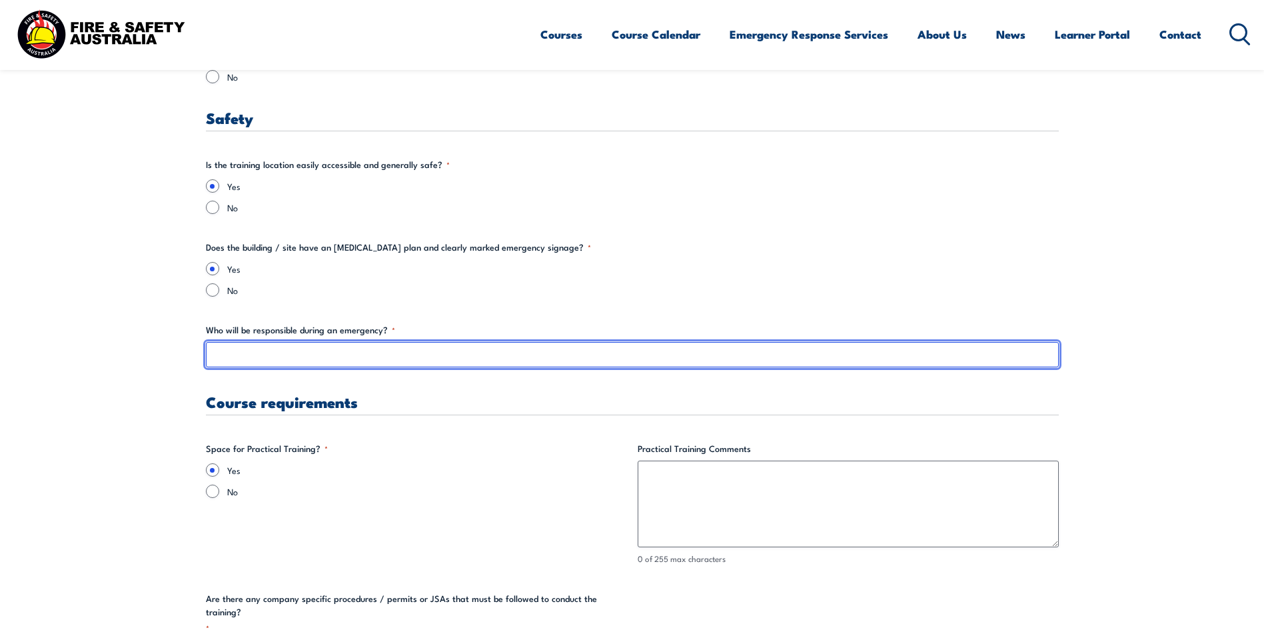
click at [221, 355] on input "Who will be responsible during an emergency? *" at bounding box center [632, 354] width 853 height 25
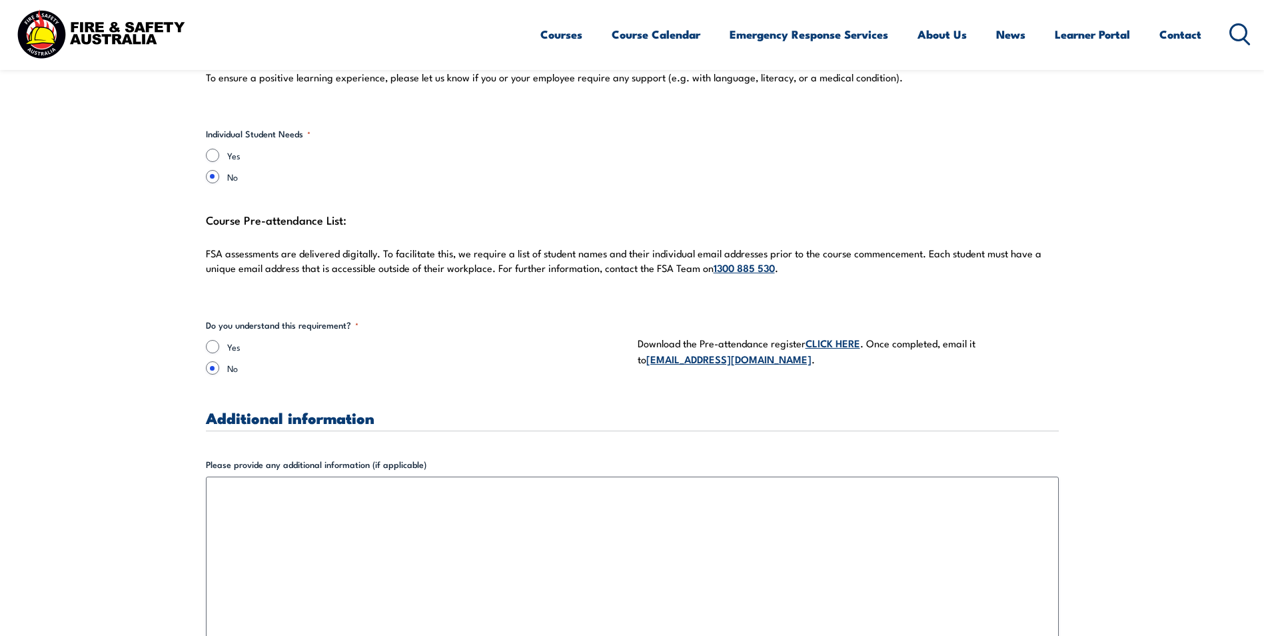
scroll to position [3674, 0]
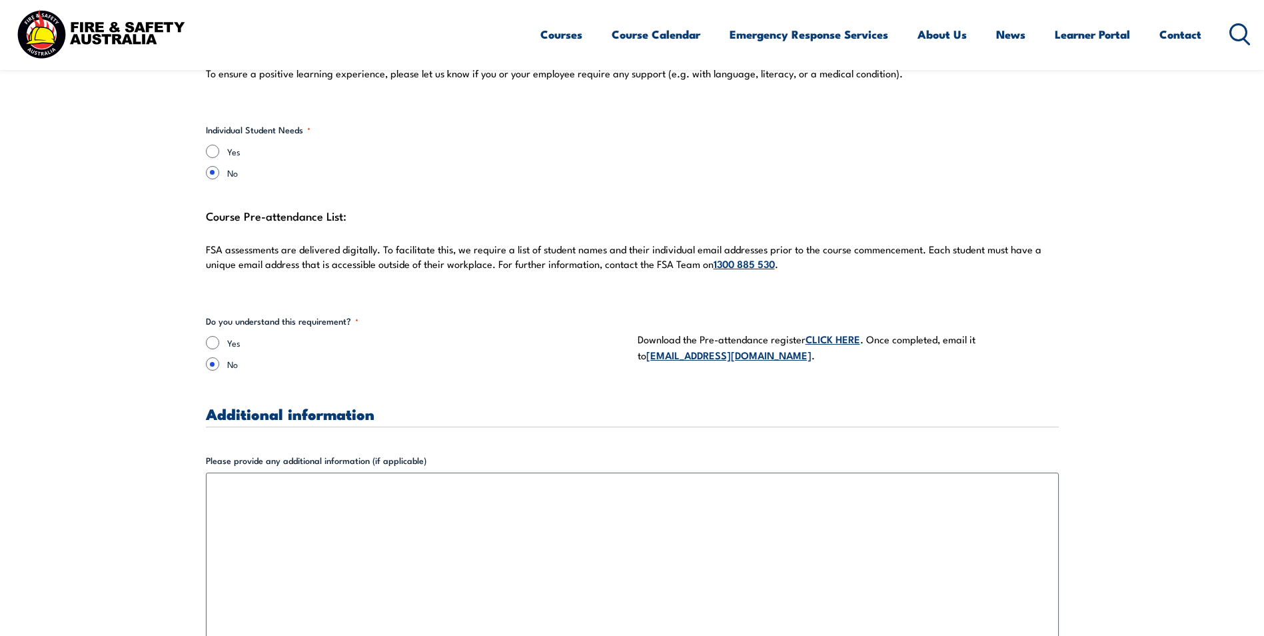
type input "Student's"
click at [216, 336] on input "Yes" at bounding box center [212, 342] width 13 height 13
radio input "true"
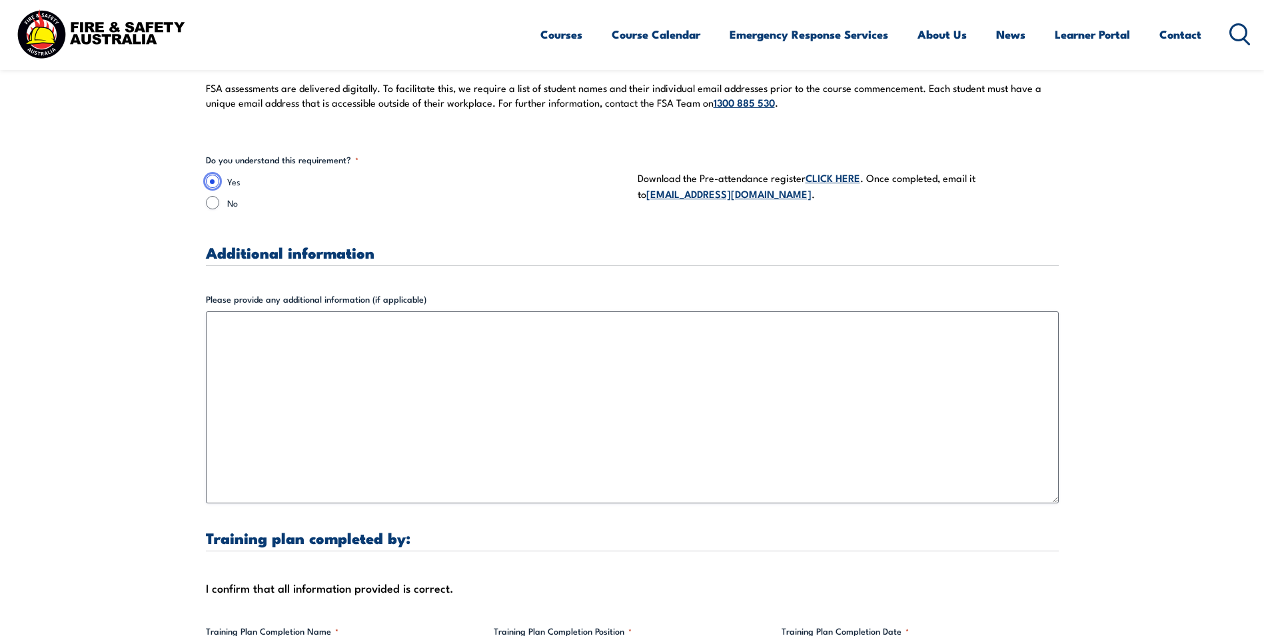
scroll to position [3874, 0]
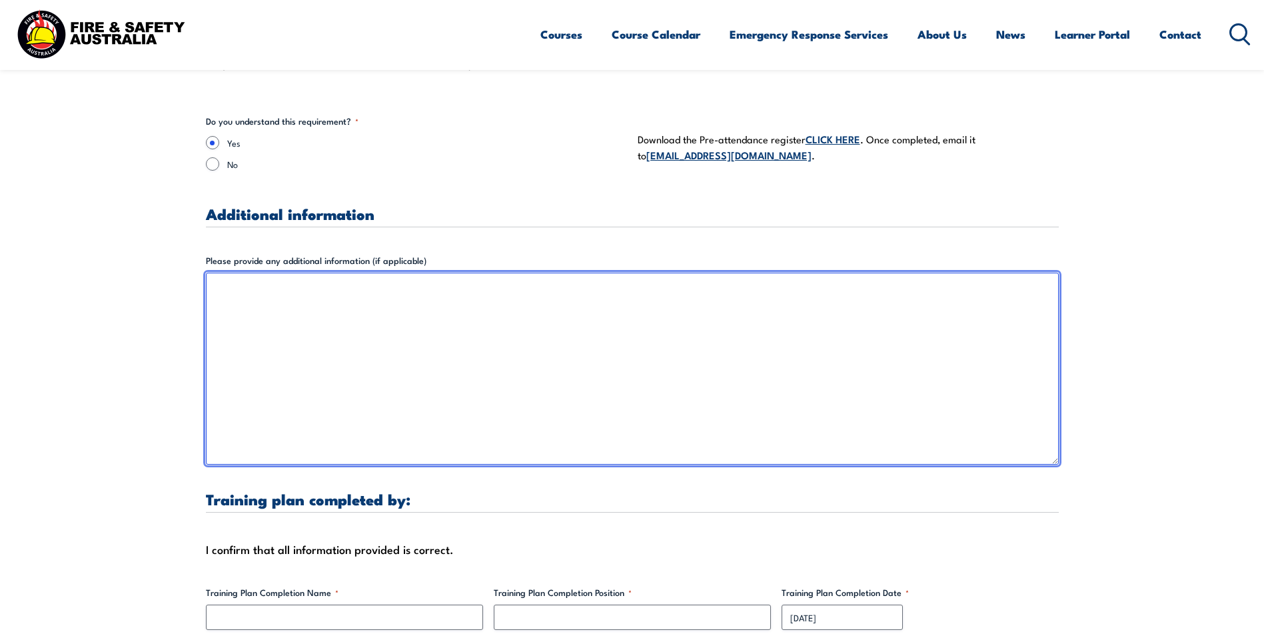
click at [221, 277] on textarea "Please provide any additional information (if applicable)" at bounding box center [632, 369] width 853 height 192
click at [270, 278] on textarea "Please provide any additional information (if applicable)" at bounding box center [632, 369] width 853 height 192
paste textarea "1 day Inspect and Test Fire Blankets and Fire Extinguishers training for up to …"
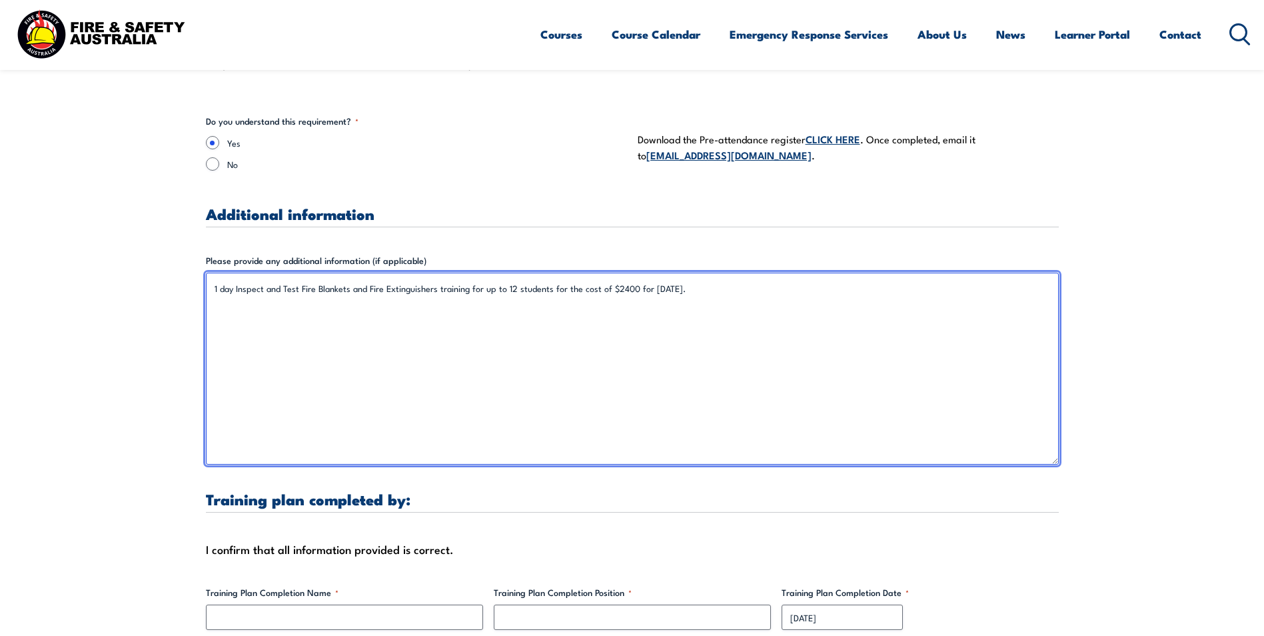
click at [213, 277] on textarea "1 day Inspect and Test Fire Blankets and Fire Extinguishers training for up to …" at bounding box center [632, 369] width 853 height 192
click at [727, 274] on textarea "1 day Inspect and Test Fire Blankets and Fire Extinguishers training for up to …" at bounding box center [632, 369] width 853 height 192
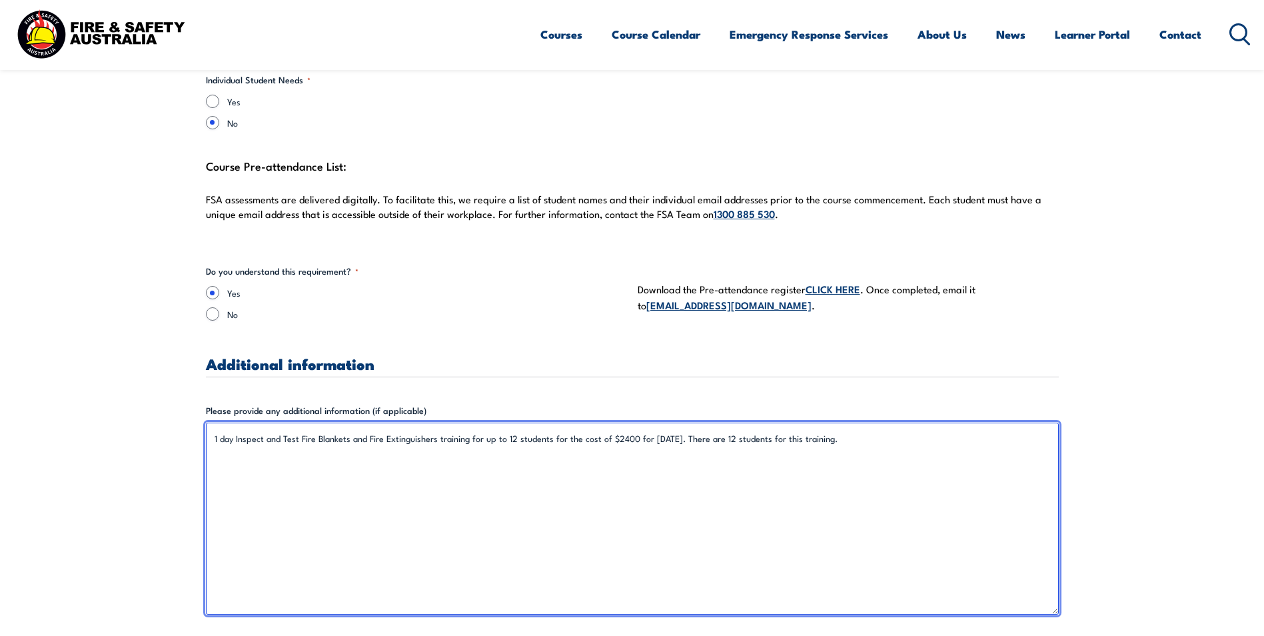
scroll to position [3674, 0]
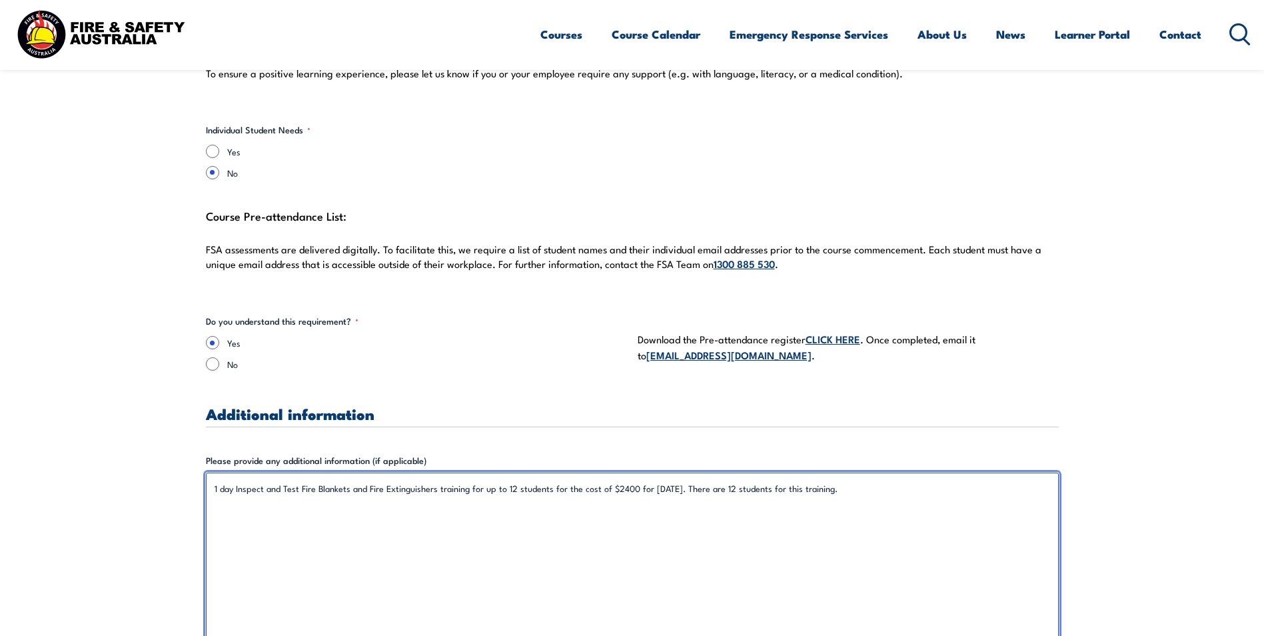
type textarea "1 day Inspect and Test Fire Blankets and Fire Extinguishers training for up to …"
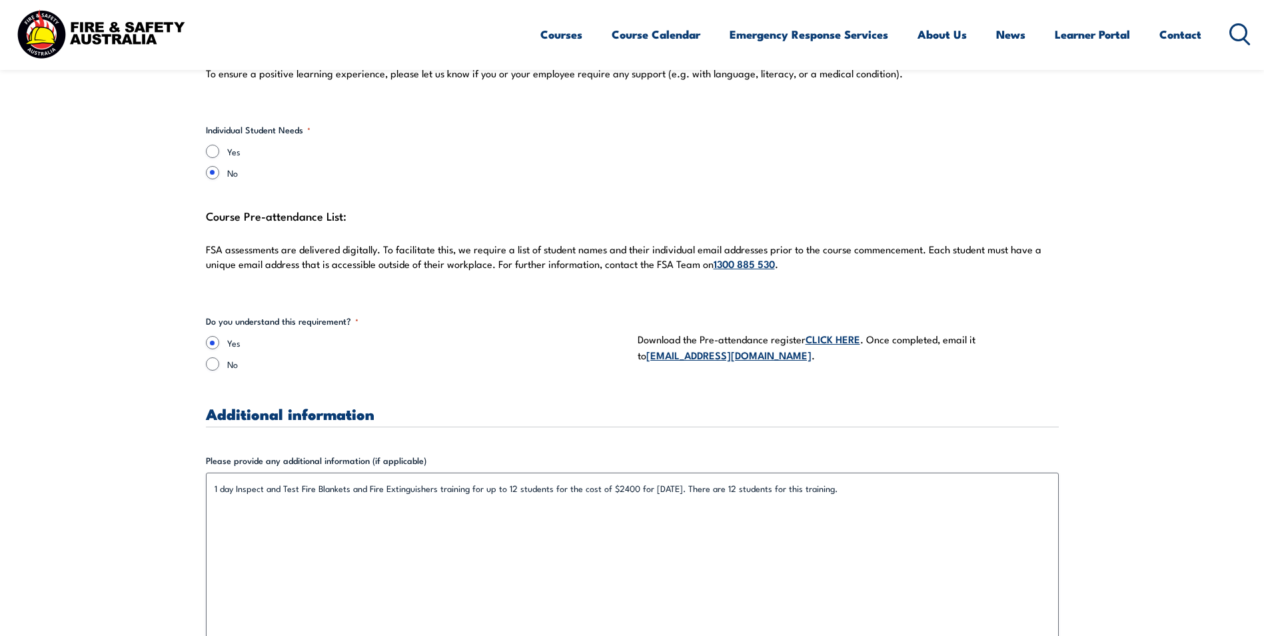
click at [845, 331] on link "CLICK HERE" at bounding box center [833, 338] width 55 height 15
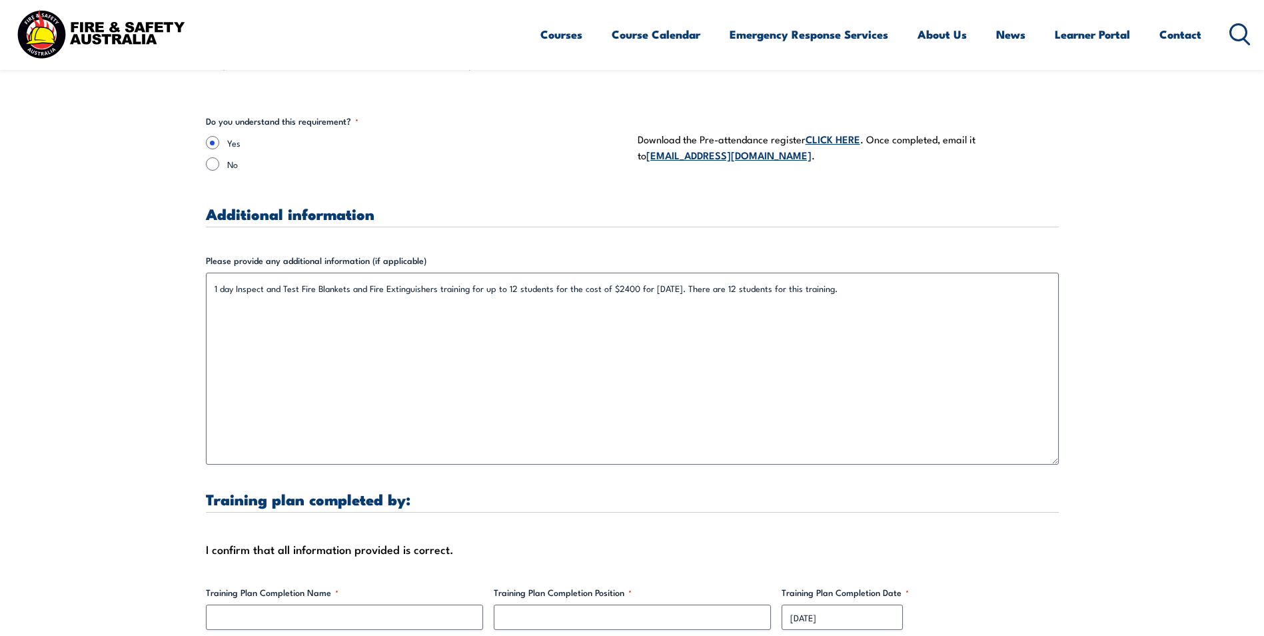
scroll to position [4007, 0]
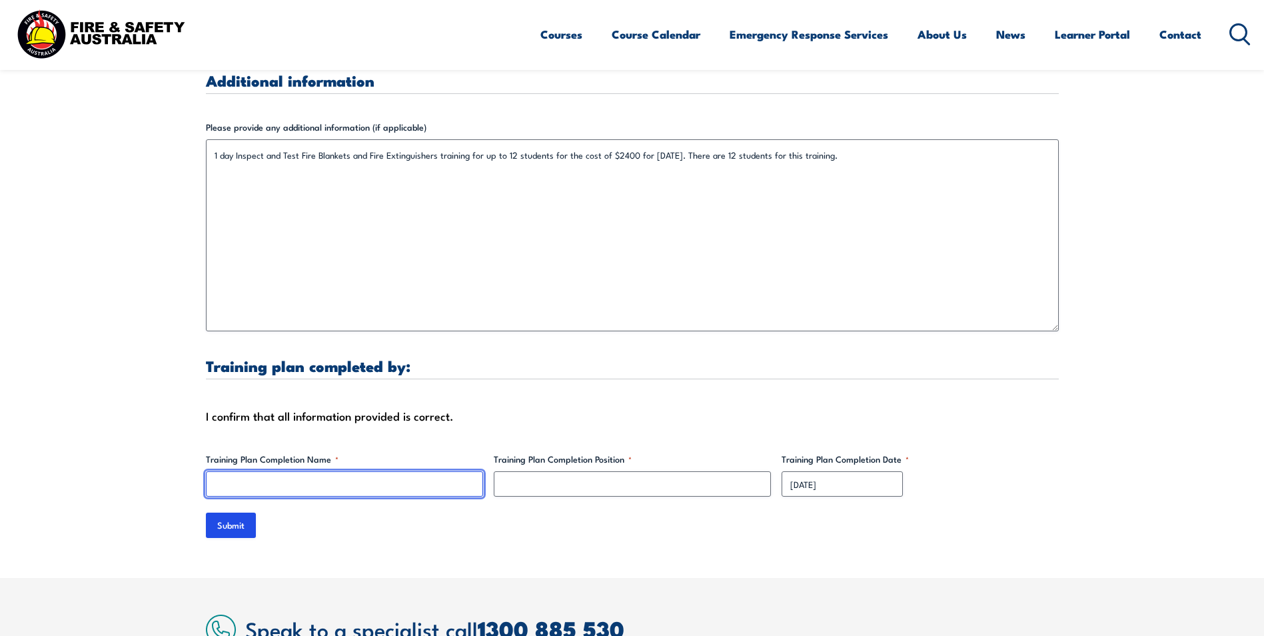
click at [331, 471] on input "Training Plan Completion Name *" at bounding box center [344, 483] width 277 height 25
type input "[PERSON_NAME]"
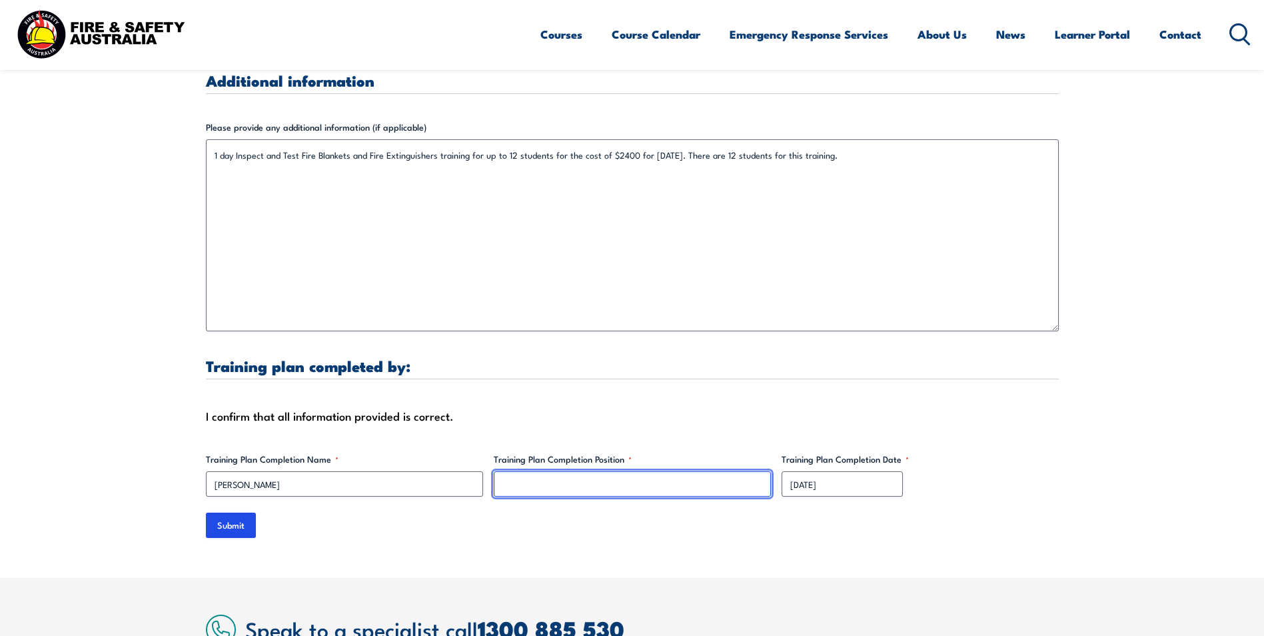
click at [561, 471] on input "Training Plan Completion Position *" at bounding box center [632, 483] width 277 height 25
type input "Training Advisor"
click at [240, 513] on input "Submit" at bounding box center [231, 525] width 50 height 25
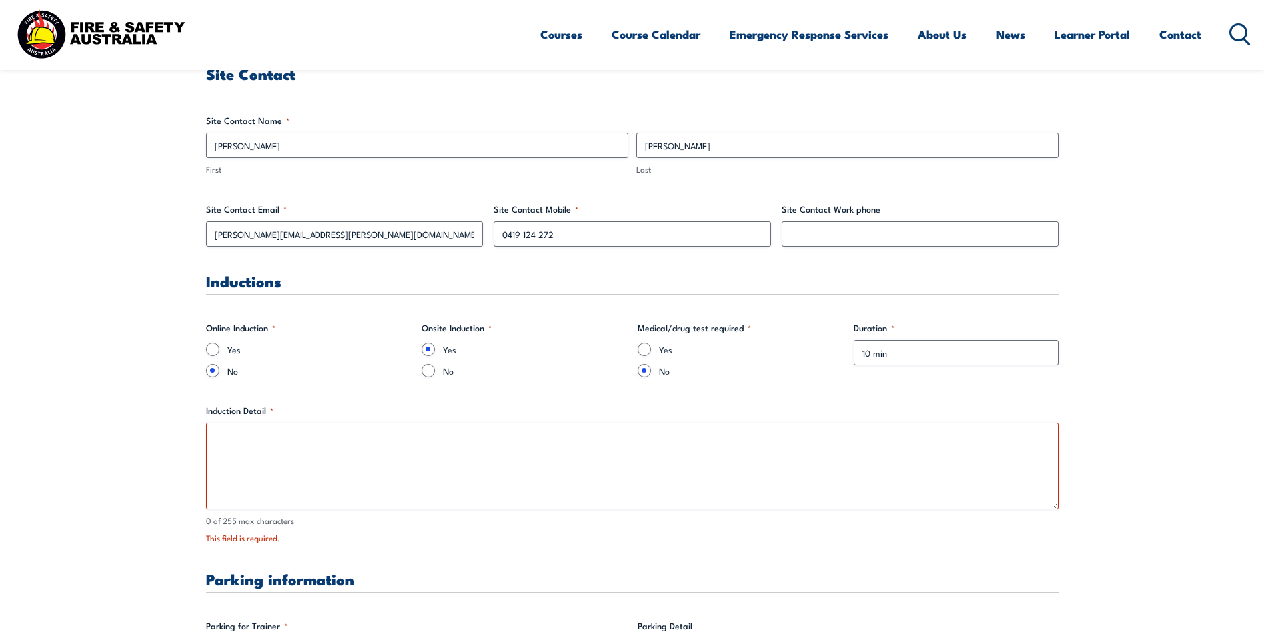
scroll to position [791, 0]
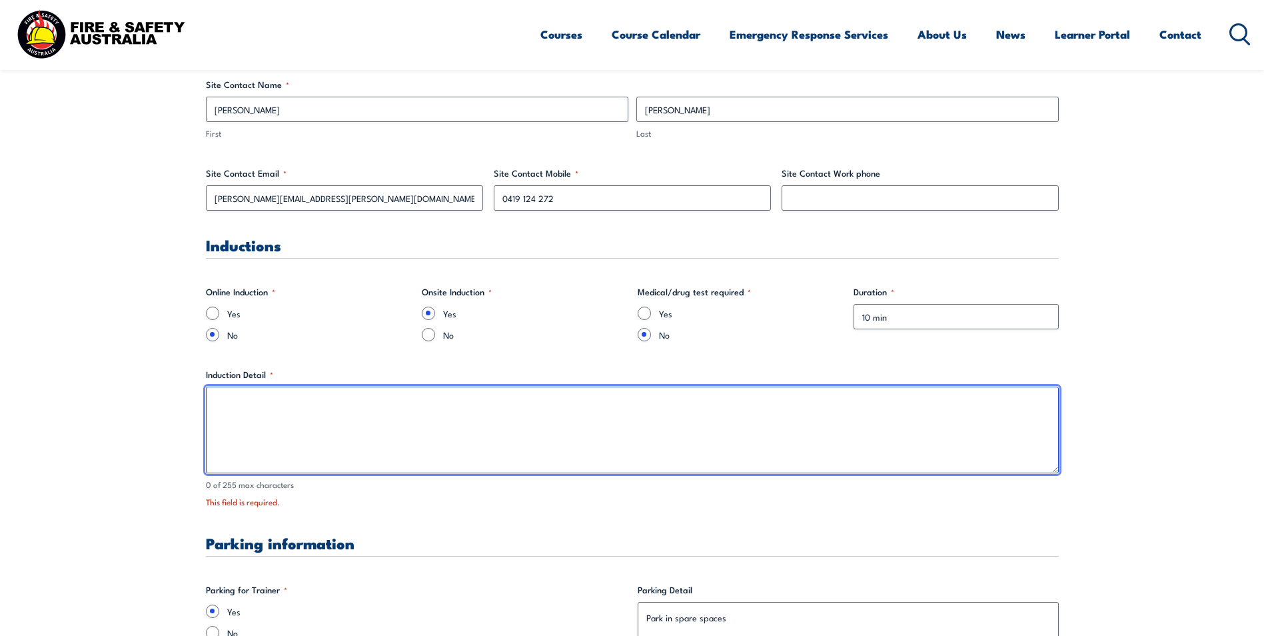
click at [249, 396] on textarea "Induction Detail *" at bounding box center [632, 430] width 853 height 87
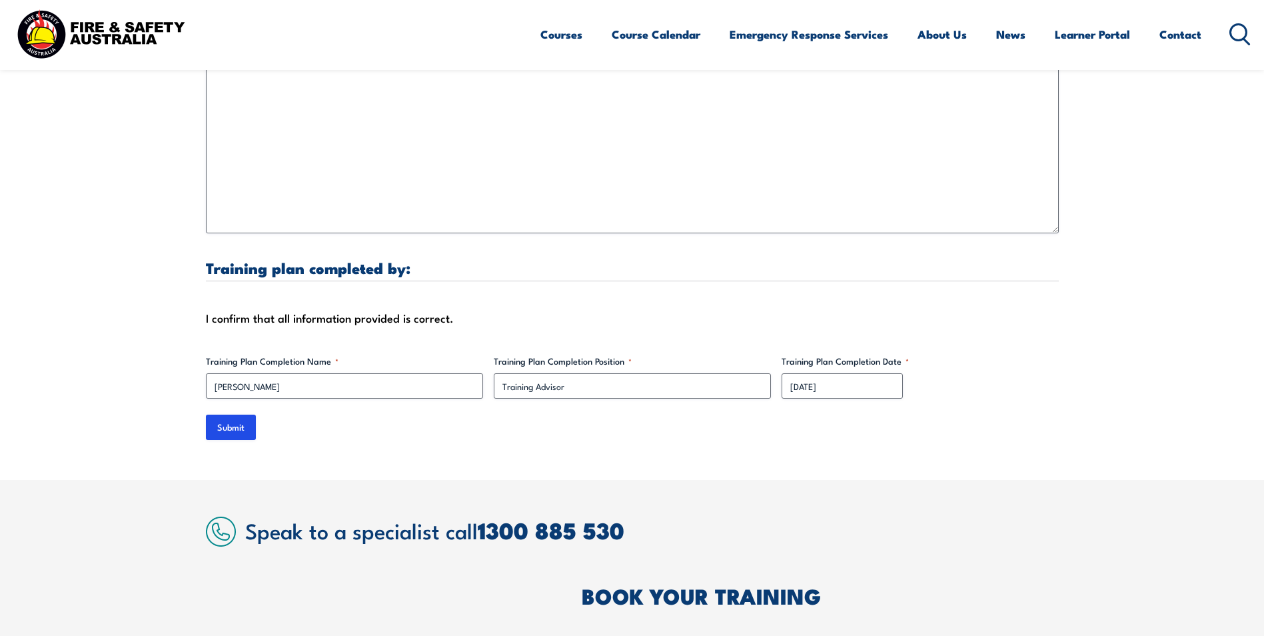
scroll to position [4390, 0]
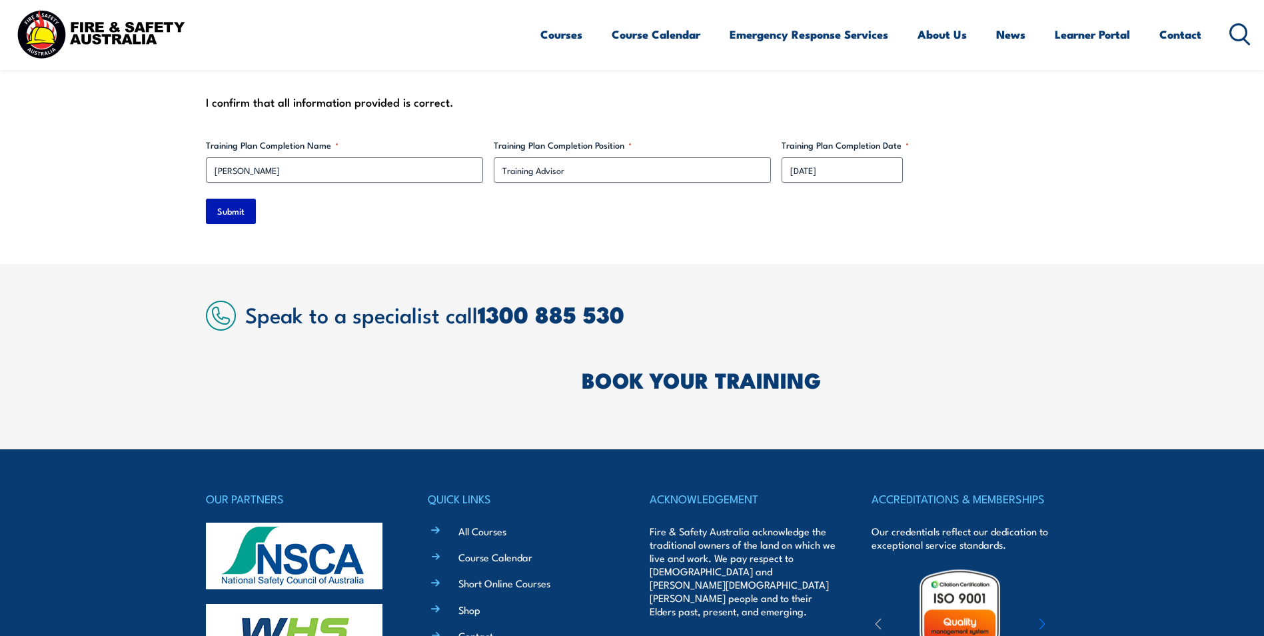
type textarea "Induction will be done at the Watchmans office."
click at [232, 199] on input "Submit" at bounding box center [231, 211] width 50 height 25
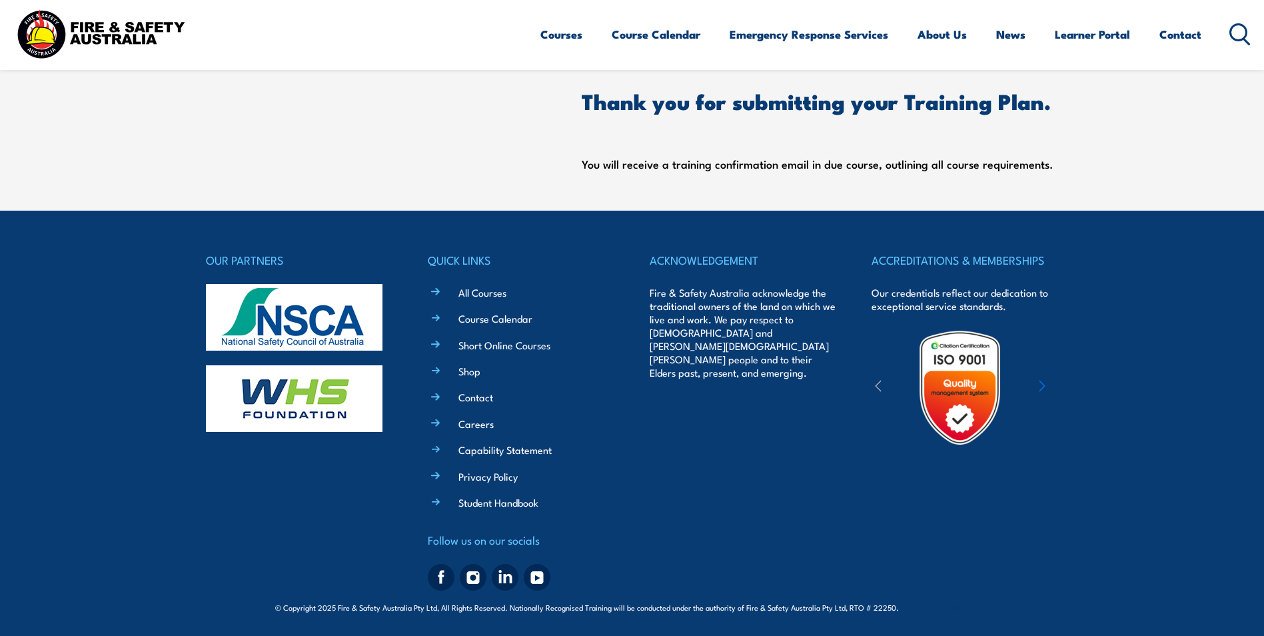
scroll to position [0, 0]
